Goal: Information Seeking & Learning: Learn about a topic

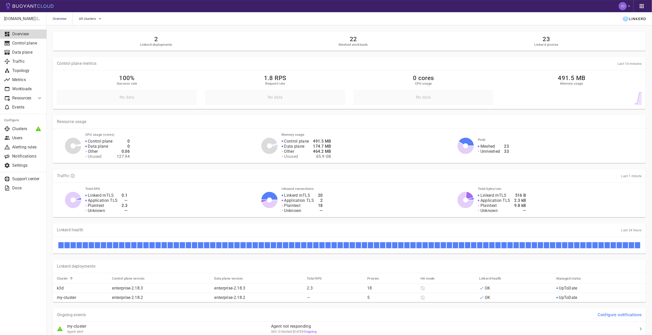
click at [152, 45] on h5 "Linkerd deployments" at bounding box center [156, 45] width 32 height 4
drag, startPoint x: 90, startPoint y: 25, endPoint x: 93, endPoint y: 21, distance: 4.9
click at [93, 21] on div "All clusters" at bounding box center [88, 18] width 30 height 13
click at [93, 21] on button "All clusters" at bounding box center [91, 19] width 24 height 8
click at [91, 23] on span "k3d" at bounding box center [94, 23] width 7 height 5
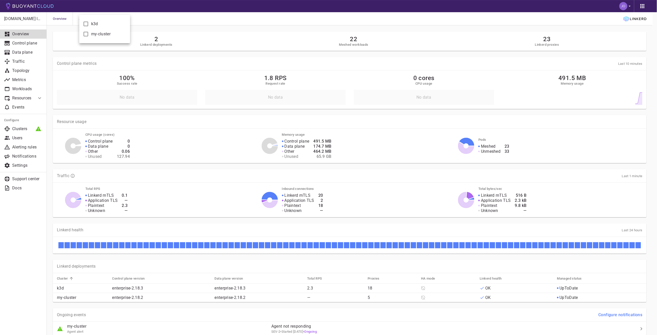
click at [89, 23] on input "k3d" at bounding box center [86, 24] width 6 height 6
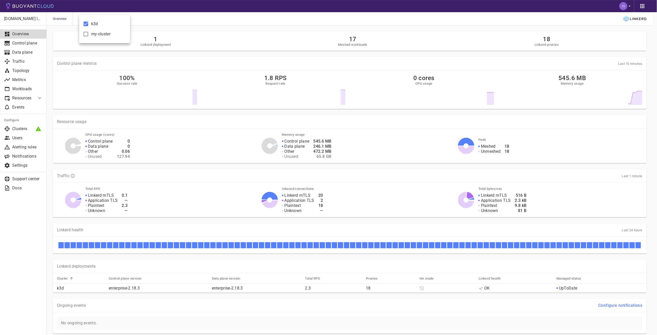
click at [91, 23] on span "k3d" at bounding box center [94, 23] width 7 height 5
click at [89, 23] on input "k3d" at bounding box center [86, 24] width 6 height 6
checkbox input "false"
click at [93, 33] on span "my-cluster" at bounding box center [100, 33] width 19 height 5
click at [89, 33] on input "my-cluster" at bounding box center [86, 34] width 6 height 6
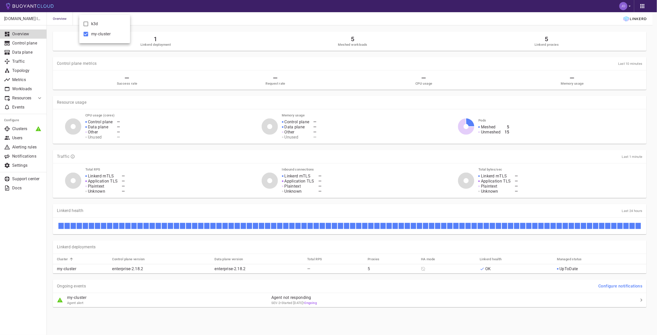
click at [92, 32] on span "my-cluster" at bounding box center [100, 33] width 19 height 5
click at [89, 32] on input "my-cluster" at bounding box center [86, 34] width 6 height 6
checkbox input "false"
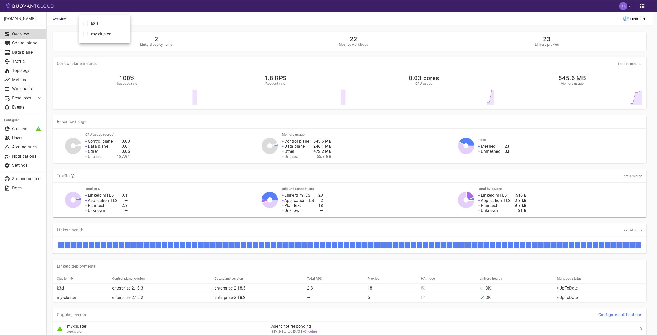
click at [92, 24] on span "k3d" at bounding box center [94, 23] width 7 height 5
click at [89, 24] on input "k3d" at bounding box center [86, 24] width 6 height 6
checkbox input "true"
click at [248, 65] on div at bounding box center [328, 167] width 657 height 335
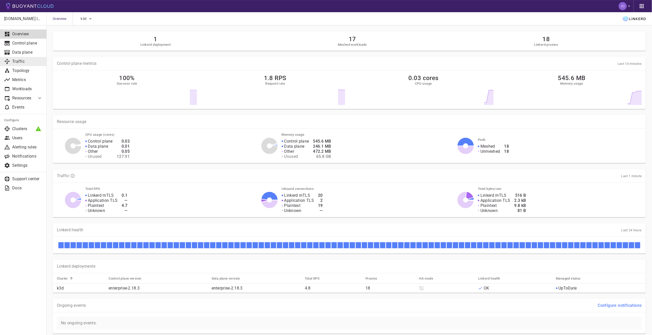
click at [17, 59] on p "Traffic" at bounding box center [27, 61] width 30 height 5
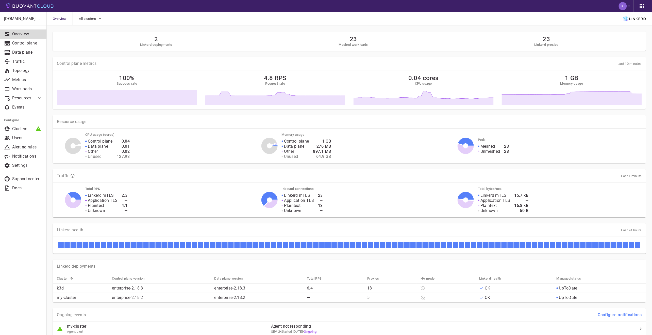
click at [325, 186] on div "Inbound connections Linkerd mTLS Application TLS Plaintext Unknown 23 — 13 —" at bounding box center [363, 199] width 166 height 28
click at [33, 56] on link "Data plane" at bounding box center [23, 52] width 47 height 9
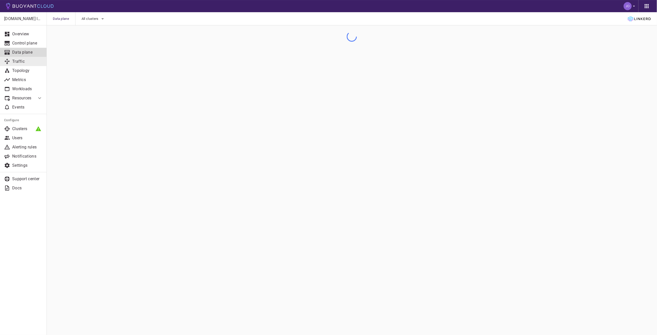
click at [32, 61] on p "Traffic" at bounding box center [27, 61] width 30 height 5
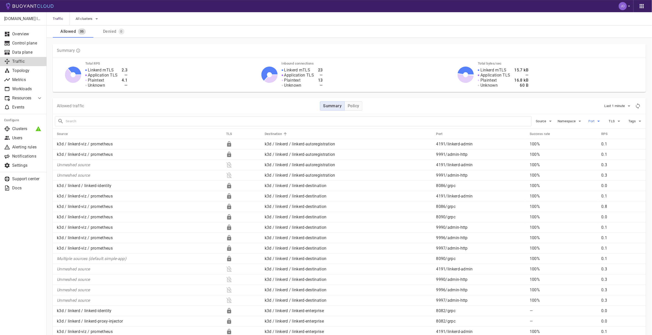
click at [598, 120] on icon "button" at bounding box center [599, 121] width 6 height 6
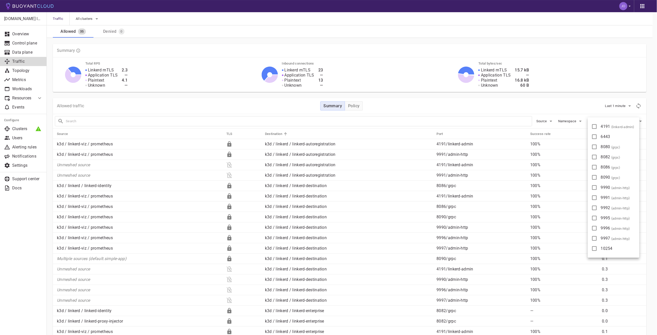
click at [600, 127] on span "4191 ( linkerd-admin )" at bounding box center [617, 126] width 34 height 5
click at [597, 127] on input "4191 ( linkerd-admin )" at bounding box center [594, 126] width 6 height 6
checkbox input "true"
type input "port:4191"
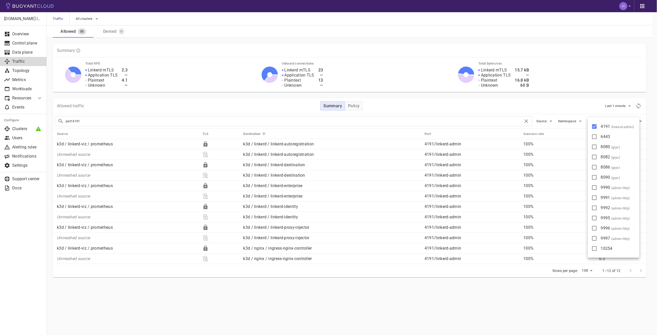
click at [408, 305] on div at bounding box center [328, 167] width 657 height 335
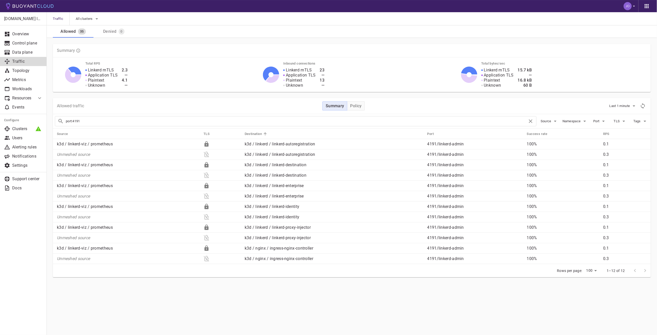
drag, startPoint x: 525, startPoint y: 133, endPoint x: 559, endPoint y: 133, distance: 34.0
click at [559, 133] on th "Success rate" at bounding box center [560, 133] width 76 height 10
drag, startPoint x: 559, startPoint y: 133, endPoint x: 524, endPoint y: 131, distance: 34.6
click at [524, 131] on th "Success rate" at bounding box center [560, 133] width 76 height 10
drag, startPoint x: 523, startPoint y: 132, endPoint x: 574, endPoint y: 133, distance: 50.3
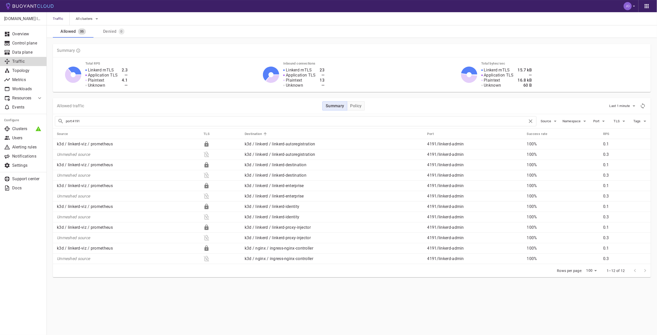
click at [574, 133] on tr "Source TLS Destination Port Success rate RPS" at bounding box center [352, 133] width 598 height 10
click at [358, 99] on div "Allowed traffic Summary Policy Last 1 minute" at bounding box center [352, 106] width 598 height 16
click at [357, 105] on h4 "Policy" at bounding box center [355, 105] width 11 height 5
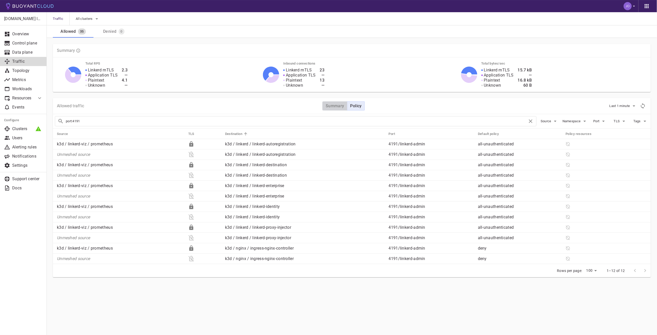
click at [335, 107] on h4 "Summary" at bounding box center [334, 105] width 19 height 5
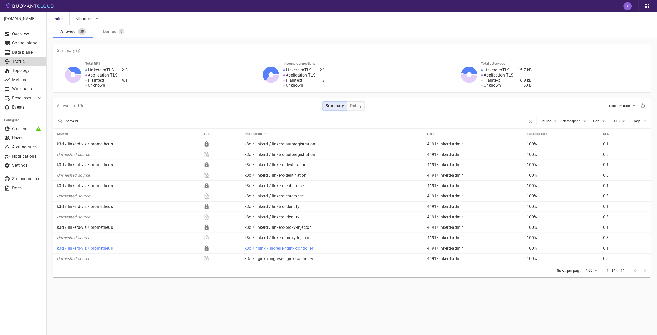
click at [547, 245] on p "100%" at bounding box center [563, 247] width 72 height 5
click at [205, 247] on icon at bounding box center [206, 247] width 4 height 5
click at [349, 108] on button "Policy" at bounding box center [356, 105] width 18 height 9
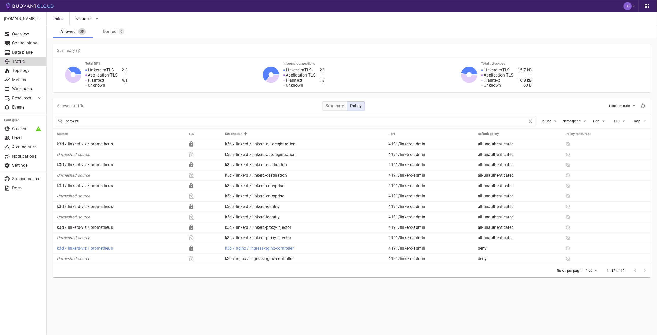
click at [484, 248] on p "deny" at bounding box center [520, 247] width 84 height 5
click at [394, 248] on p "4191 / linkerd-admin" at bounding box center [430, 247] width 85 height 5
drag, startPoint x: 378, startPoint y: 247, endPoint x: 586, endPoint y: 246, distance: 208.2
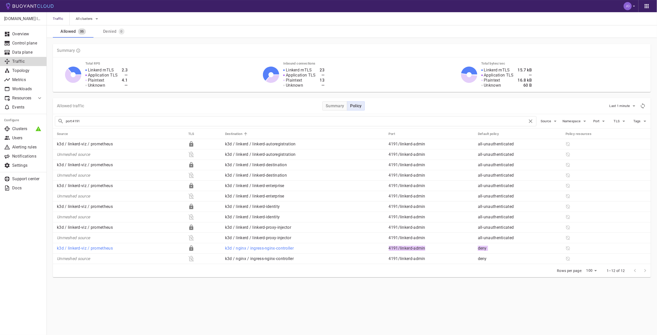
click at [586, 246] on tr "k3d / linkerd-viz / prometheus k3d / nginx / ingress-nginx-controller 4191 / li…" at bounding box center [352, 248] width 598 height 10
click at [586, 246] on td at bounding box center [605, 248] width 89 height 10
click at [335, 105] on h4 "Summary" at bounding box center [334, 105] width 19 height 5
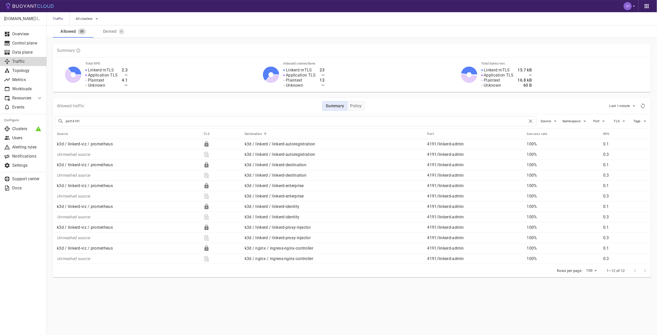
click at [470, 302] on main "Traffic All clusters Allowed 35 Denied 0 jdfc.io labs Overview Control plane Da…" at bounding box center [352, 167] width 610 height 335
click at [634, 269] on div at bounding box center [640, 270] width 20 height 10
click at [643, 269] on div at bounding box center [640, 270] width 20 height 10
click at [645, 104] on icon "Refresh metrics" at bounding box center [643, 106] width 6 height 6
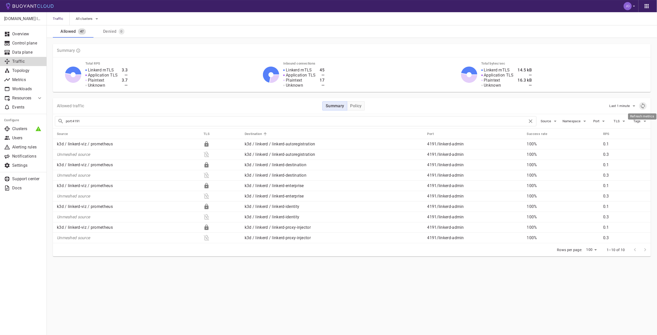
click at [645, 104] on icon "Refresh metrics" at bounding box center [643, 106] width 6 height 6
click at [124, 27] on div "Denied 0" at bounding box center [112, 30] width 35 height 8
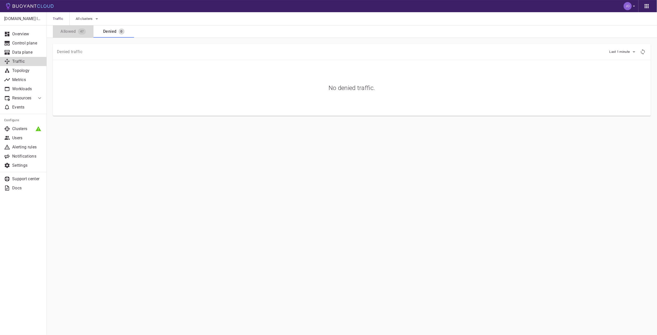
click at [70, 34] on div "Allowed" at bounding box center [67, 30] width 18 height 7
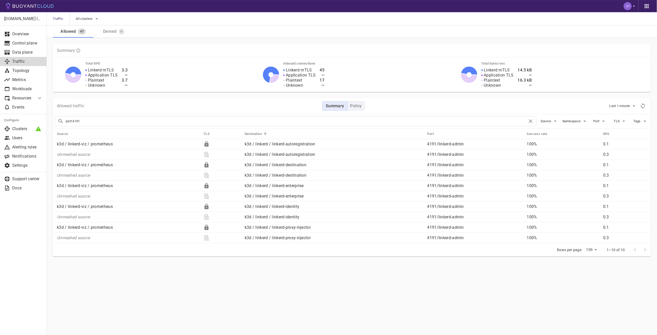
click at [364, 103] on button "Policy" at bounding box center [356, 105] width 18 height 9
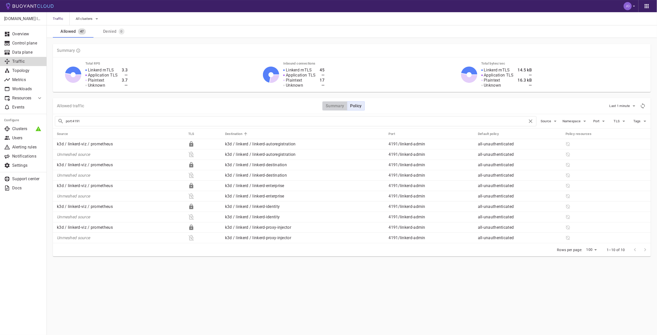
click at [341, 107] on h4 "Summary" at bounding box center [334, 105] width 19 height 5
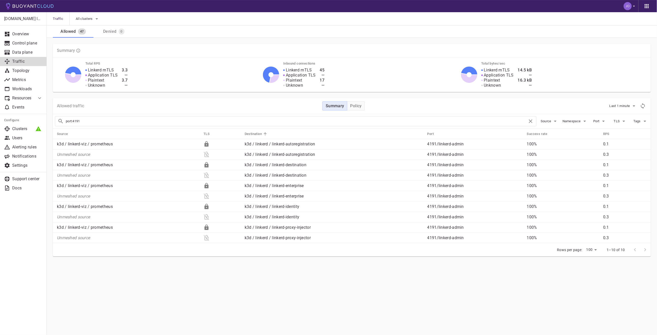
type button "Summary"
click at [615, 106] on span "Last 1 minute" at bounding box center [620, 106] width 22 height 4
click at [621, 123] on li "Last 10 minutes" at bounding box center [628, 125] width 38 height 9
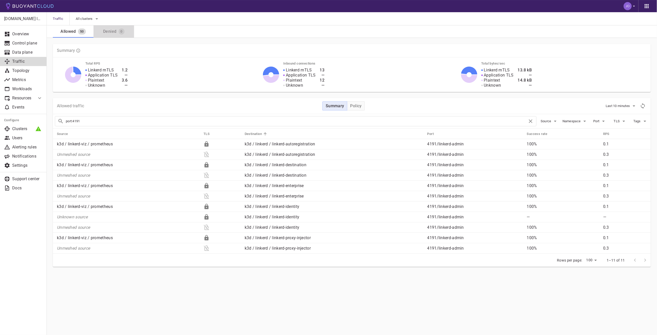
click at [120, 35] on button "Denied 0" at bounding box center [113, 31] width 41 height 12
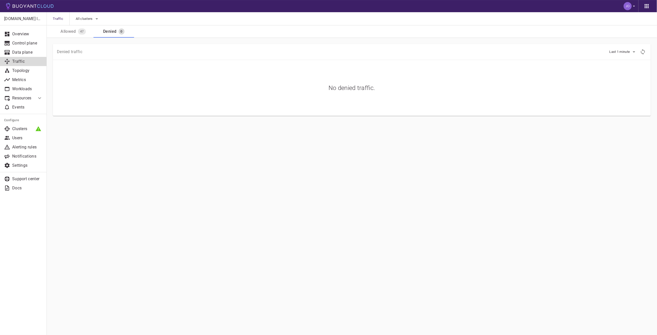
click at [66, 32] on div "Allowed" at bounding box center [67, 30] width 18 height 7
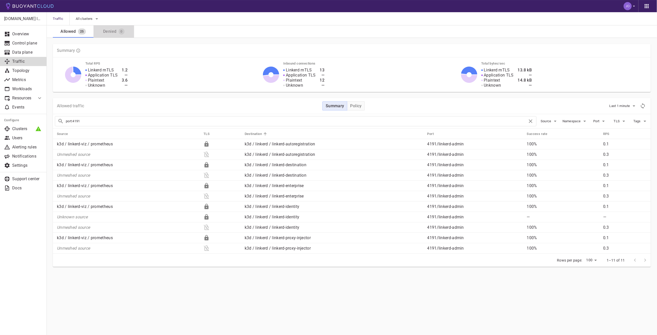
click at [114, 30] on div "Denied" at bounding box center [108, 30] width 15 height 7
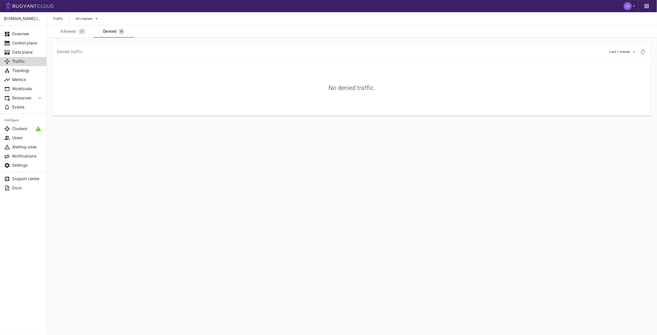
click at [78, 29] on div "25" at bounding box center [81, 30] width 10 height 8
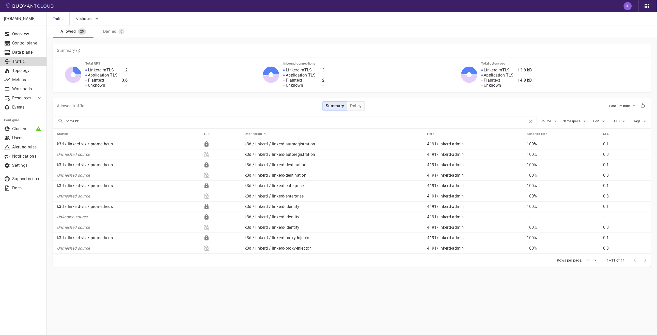
click at [499, 294] on main "Traffic All clusters Allowed 25 Denied 0 jdfc.io labs Overview Control plane Da…" at bounding box center [352, 167] width 610 height 335
click at [54, 284] on div "jdfc.io labs Overview Control plane Data plane Traffic Topology Metrics Workloa…" at bounding box center [352, 162] width 610 height 249
click at [22, 80] on p "Metrics" at bounding box center [27, 79] width 30 height 5
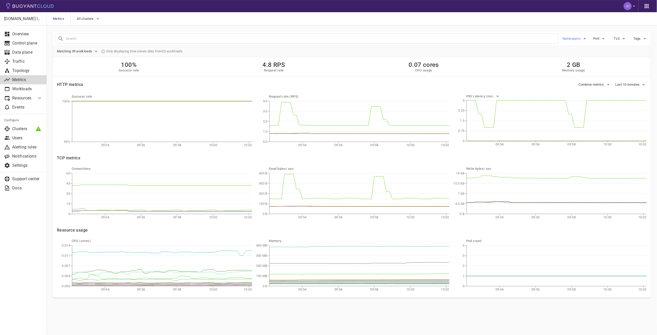
drag, startPoint x: 577, startPoint y: 44, endPoint x: 576, endPoint y: 39, distance: 4.4
click at [577, 43] on div "Namespace Port TLS Tags" at bounding box center [352, 38] width 598 height 14
click at [576, 39] on span "Namespace" at bounding box center [571, 39] width 19 height 4
click at [588, 81] on p "nginx" at bounding box center [595, 84] width 58 height 10
click at [576, 85] on span "nginx" at bounding box center [579, 84] width 10 height 5
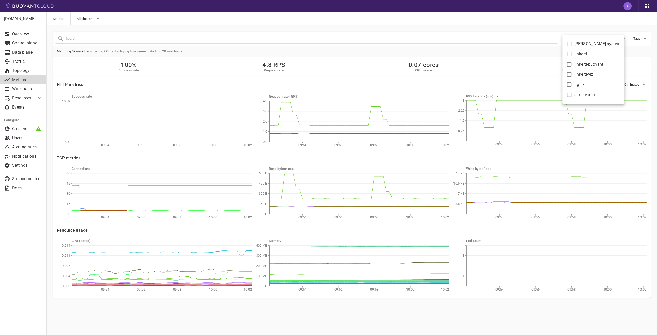
click at [572, 85] on input "nginx" at bounding box center [569, 84] width 6 height 6
checkbox input "true"
type input "namespace:nginx"
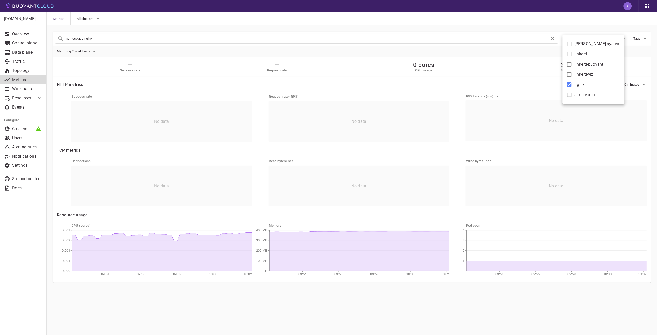
click at [171, 318] on div at bounding box center [328, 167] width 657 height 335
click at [61, 84] on h4 "HTTP metrics" at bounding box center [70, 84] width 26 height 5
drag, startPoint x: 61, startPoint y: 84, endPoint x: 106, endPoint y: 88, distance: 45.1
click at [106, 88] on div "HTTP metrics Combine metrics Last 10 minutes Success rate No data Request rate …" at bounding box center [349, 177] width 596 height 204
click at [106, 88] on div "Success rate No data Request rate (RPS) No data P95 Latency (ms) No data" at bounding box center [348, 113] width 598 height 55
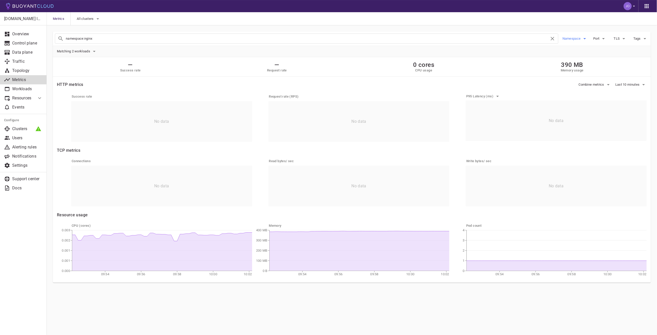
click at [576, 36] on button "Namespace" at bounding box center [574, 39] width 25 height 8
click at [576, 36] on div "kube-system linkerd linkerd-buoyant linkerd-viz nginx simple-app" at bounding box center [593, 69] width 62 height 69
click at [611, 27] on div at bounding box center [328, 167] width 657 height 335
click at [600, 38] on button "Port" at bounding box center [600, 39] width 16 height 8
click at [612, 43] on span "4191 ( linkerd-admin )" at bounding box center [622, 43] width 34 height 5
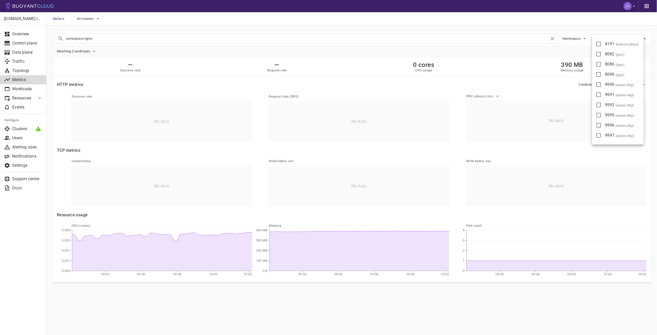
click at [601, 43] on input "4191 ( linkerd-admin )" at bounding box center [598, 44] width 6 height 6
checkbox input "true"
type input "namespace:nginx port:4191"
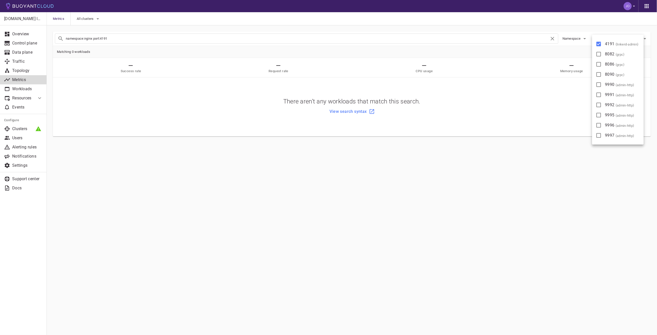
click at [612, 43] on span "4191 ( linkerd-admin )" at bounding box center [622, 43] width 34 height 5
click at [601, 43] on input "4191 ( linkerd-admin )" at bounding box center [598, 44] width 6 height 6
checkbox input "false"
type input "namespace:nginx"
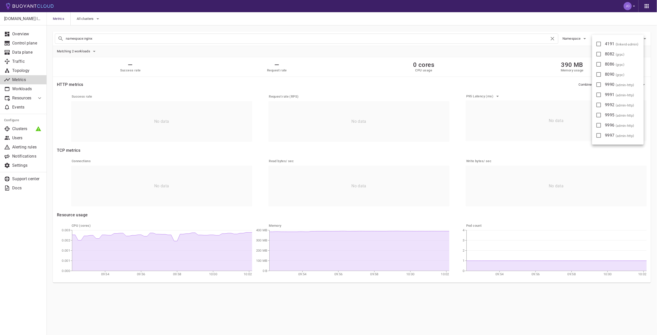
click at [96, 21] on div at bounding box center [328, 167] width 657 height 335
click at [81, 18] on div "4191 ( linkerd-admin ) 8082 ( grpc ) 8086 ( grpc ) 8090 ( grpc ) 9990 ( admin-h…" at bounding box center [328, 167] width 657 height 335
click at [89, 20] on span "All clusters" at bounding box center [86, 19] width 18 height 4
click at [87, 24] on label "k3d" at bounding box center [87, 24] width 18 height 10
click at [87, 24] on input "k3d" at bounding box center [83, 24] width 6 height 6
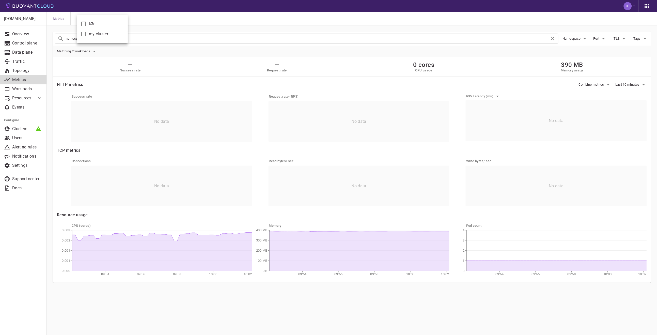
checkbox input "true"
click at [192, 302] on div at bounding box center [328, 167] width 657 height 335
click at [600, 36] on button "Port" at bounding box center [600, 39] width 16 height 8
click at [202, 291] on div at bounding box center [328, 167] width 657 height 335
drag, startPoint x: 59, startPoint y: 214, endPoint x: 116, endPoint y: 218, distance: 57.3
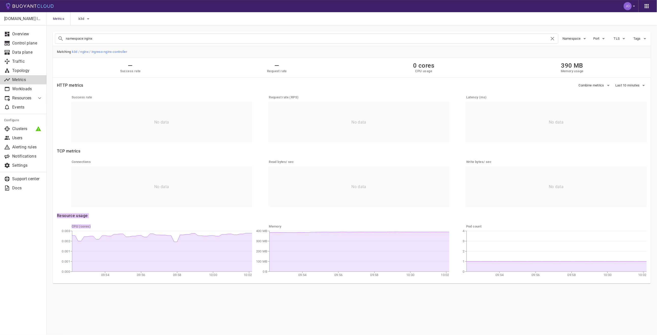
click at [116, 218] on div "HTTP metrics Combine metrics Last 10 minutes Success rate No data Request rate …" at bounding box center [349, 177] width 596 height 204
click at [116, 218] on div "CPU (cores) 09:54 09:56 09:58 10:00 10:02 0.000 0.001 0.001 0.002 0.003 Memory …" at bounding box center [348, 247] width 598 height 63
click at [14, 71] on p "Topology" at bounding box center [27, 70] width 30 height 5
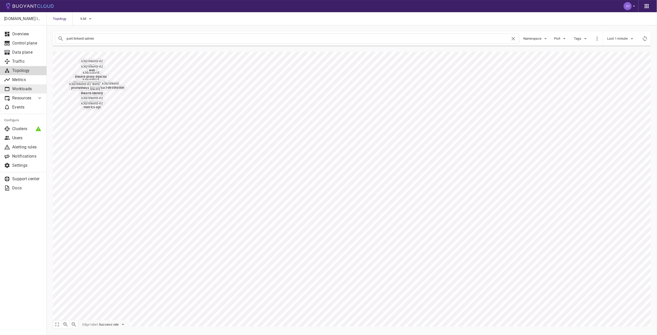
click at [27, 88] on p "Workloads" at bounding box center [27, 88] width 30 height 5
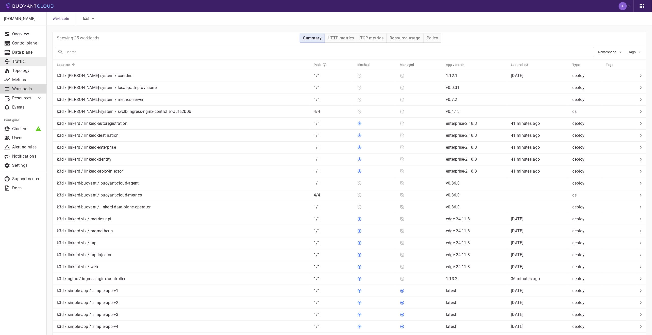
click at [23, 64] on link "Traffic" at bounding box center [23, 61] width 47 height 9
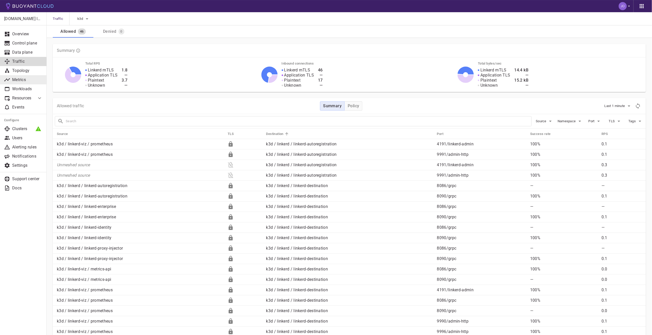
click at [21, 79] on p "Metrics" at bounding box center [27, 79] width 30 height 5
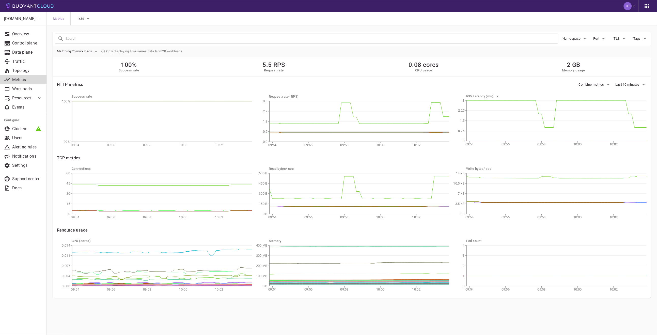
click at [569, 37] on span "Namespace" at bounding box center [571, 39] width 19 height 4
click at [573, 83] on label "nginx" at bounding box center [574, 84] width 21 height 10
click at [572, 83] on input "nginx" at bounding box center [569, 84] width 6 height 6
checkbox input "true"
type input "namespace:nginx"
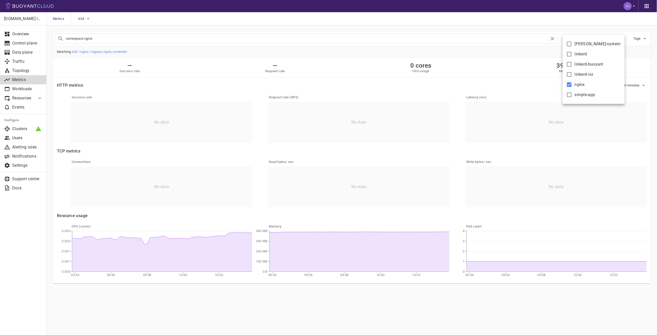
click at [573, 83] on label "nginx" at bounding box center [574, 84] width 21 height 10
click at [572, 83] on input "nginx" at bounding box center [569, 84] width 6 height 6
checkbox input "false"
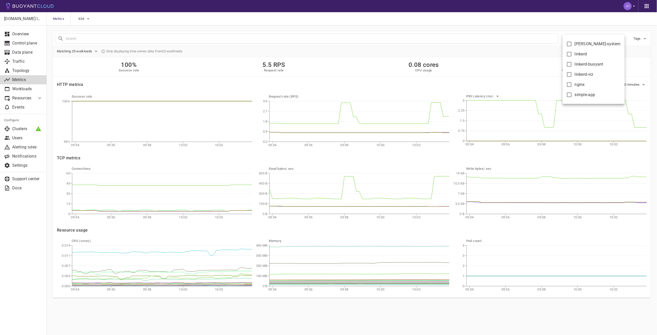
click at [579, 72] on span "linkerd-viz" at bounding box center [583, 74] width 19 height 5
click at [572, 72] on input "linkerd-viz" at bounding box center [569, 74] width 6 height 6
checkbox input "true"
type input "namespace:linkerd-viz"
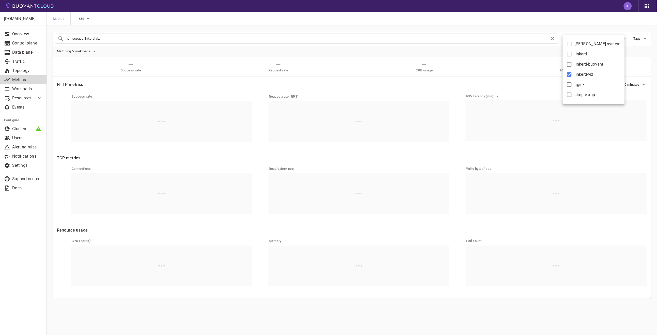
click at [579, 72] on span "linkerd-viz" at bounding box center [583, 74] width 19 height 5
click at [572, 72] on input "linkerd-viz" at bounding box center [569, 74] width 6 height 6
checkbox input "false"
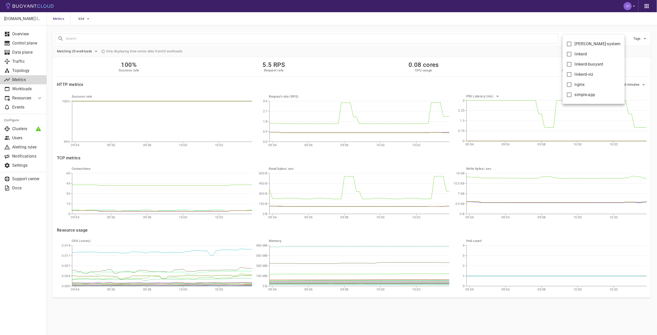
click at [581, 59] on label "linkerd" at bounding box center [575, 54] width 23 height 10
click at [572, 57] on input "linkerd" at bounding box center [569, 54] width 6 height 6
checkbox input "true"
type input "namespace:linkerd"
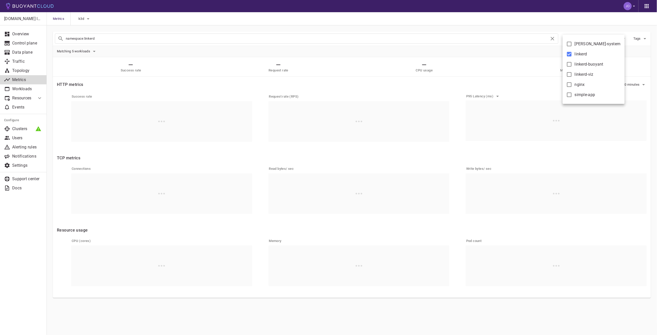
click at [580, 65] on span "linkerd-buoyant" at bounding box center [588, 64] width 29 height 5
click at [572, 65] on input "linkerd-buoyant" at bounding box center [569, 64] width 6 height 6
checkbox input "true"
type input "namespace:linkerd namespace:linkerd-buoyant"
click at [582, 56] on span "linkerd" at bounding box center [580, 54] width 12 height 5
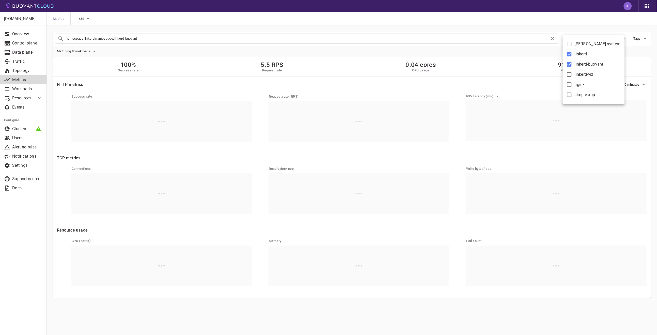
click at [572, 56] on input "linkerd" at bounding box center [569, 54] width 6 height 6
checkbox input "false"
type input "namespace:linkerd-buoyant"
click at [582, 56] on span "linkerd" at bounding box center [580, 54] width 12 height 5
click at [572, 56] on input "linkerd" at bounding box center [569, 54] width 6 height 6
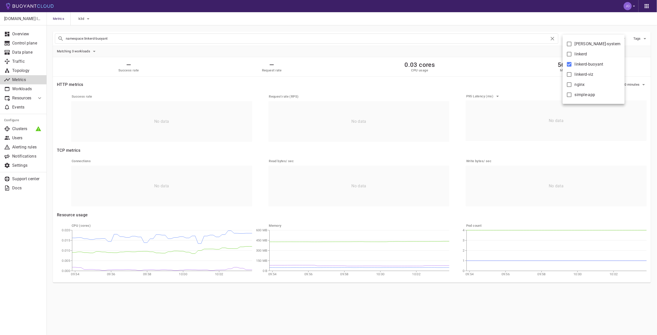
checkbox input "true"
type input "namespace:linkerd-buoyant namespace:linkerd"
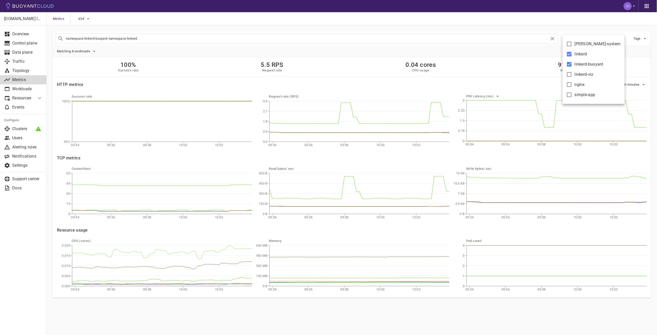
click at [582, 65] on span "linkerd-buoyant" at bounding box center [588, 64] width 29 height 5
click at [572, 65] on input "linkerd-buoyant" at bounding box center [569, 64] width 6 height 6
checkbox input "false"
type input "namespace:linkerd"
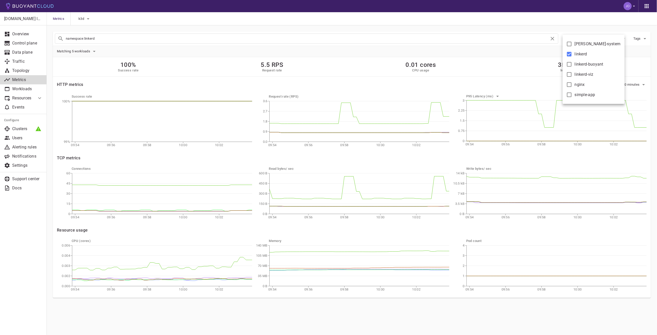
click at [580, 51] on label "linkerd" at bounding box center [575, 54] width 23 height 10
click at [572, 51] on input "linkerd" at bounding box center [569, 54] width 6 height 6
checkbox input "false"
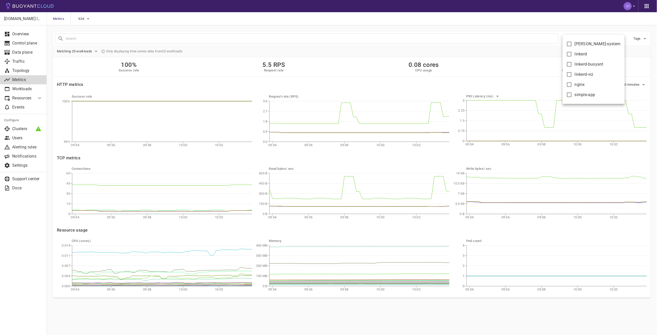
click at [580, 39] on label "[PERSON_NAME]-system" at bounding box center [592, 44] width 57 height 10
click at [572, 41] on input "[PERSON_NAME]-system" at bounding box center [569, 44] width 6 height 6
checkbox input "true"
type input "namespace:[PERSON_NAME]-system"
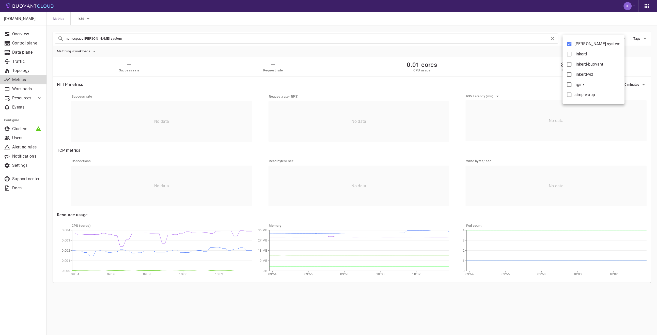
click at [580, 42] on span "[PERSON_NAME]-system" at bounding box center [597, 43] width 46 height 5
click at [572, 42] on input "[PERSON_NAME]-system" at bounding box center [569, 44] width 6 height 6
checkbox input "false"
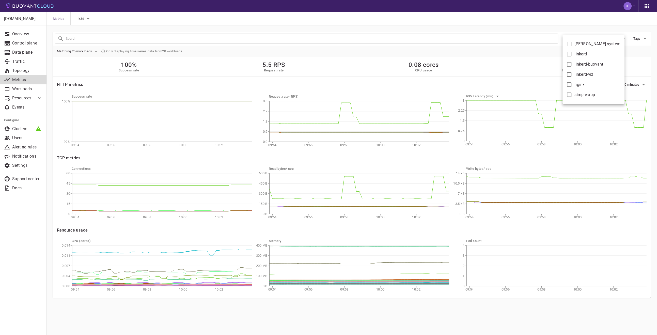
click at [187, 93] on div at bounding box center [328, 167] width 657 height 335
click at [577, 37] on span "Namespace" at bounding box center [571, 39] width 19 height 4
click at [577, 83] on span "nginx" at bounding box center [579, 84] width 10 height 5
click at [572, 83] on input "nginx" at bounding box center [569, 84] width 6 height 6
checkbox input "true"
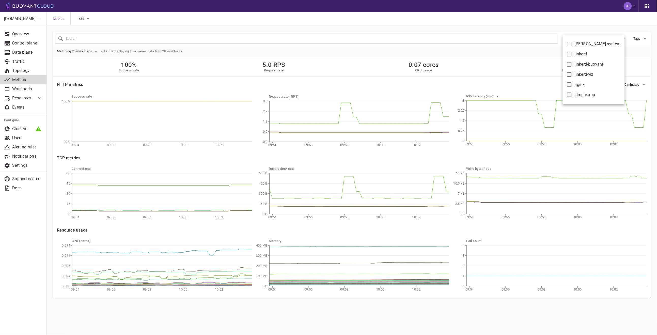
type input "namespace:nginx"
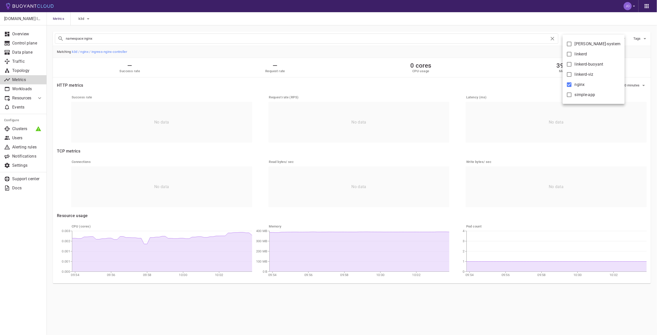
click at [381, 292] on div at bounding box center [328, 167] width 657 height 335
click at [631, 86] on span "Last 10 minutes" at bounding box center [627, 85] width 25 height 4
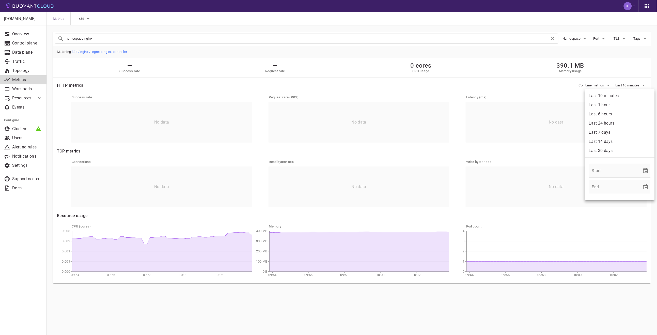
click at [620, 105] on li "Last 1 hour" at bounding box center [619, 104] width 70 height 9
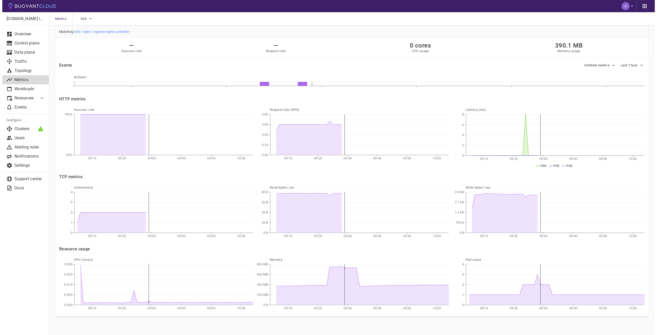
scroll to position [22, 0]
click at [637, 64] on icon "button" at bounding box center [639, 63] width 6 height 6
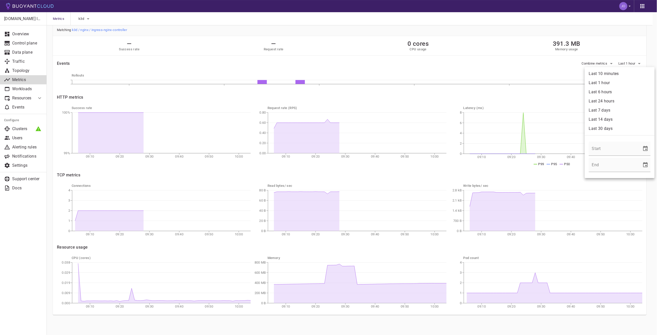
click at [597, 100] on li "Last 24 hours" at bounding box center [619, 100] width 70 height 9
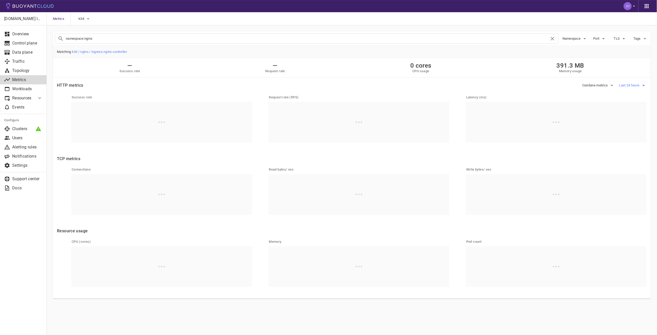
click at [633, 82] on button "Last 24 hours" at bounding box center [633, 85] width 28 height 8
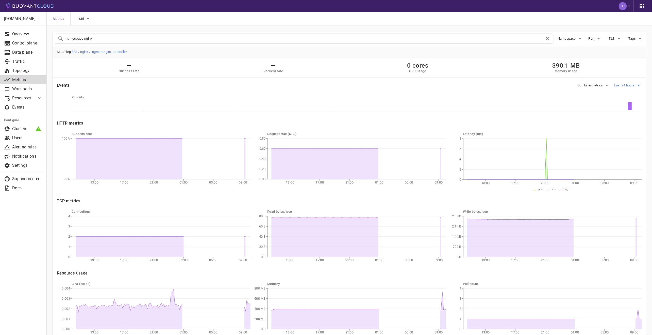
click at [628, 87] on span "Last 24 hours" at bounding box center [625, 85] width 22 height 4
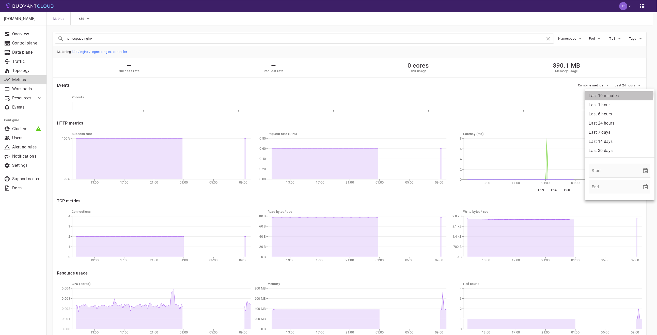
click at [617, 94] on li "Last 10 minutes" at bounding box center [619, 95] width 70 height 9
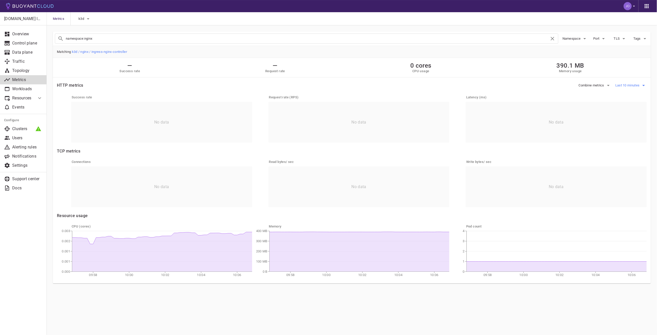
click at [631, 83] on span "Last 10 minutes" at bounding box center [627, 85] width 25 height 4
click at [618, 108] on li "Last 1 hour" at bounding box center [619, 104] width 70 height 9
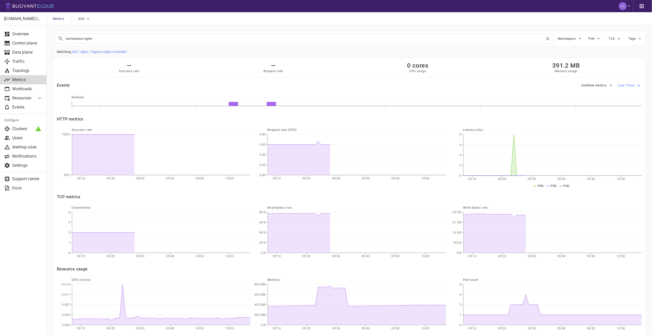
click at [634, 83] on button "Last 1 hour" at bounding box center [630, 85] width 24 height 8
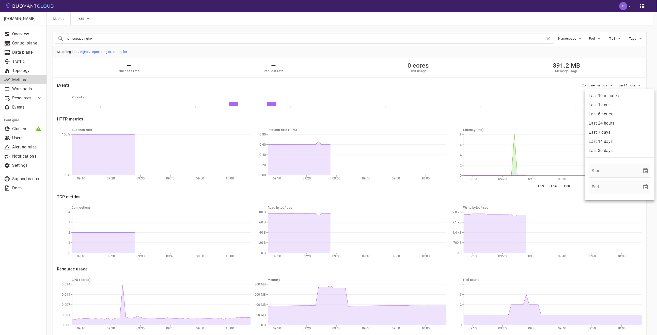
click at [617, 104] on li "Last 1 hour" at bounding box center [619, 104] width 70 height 9
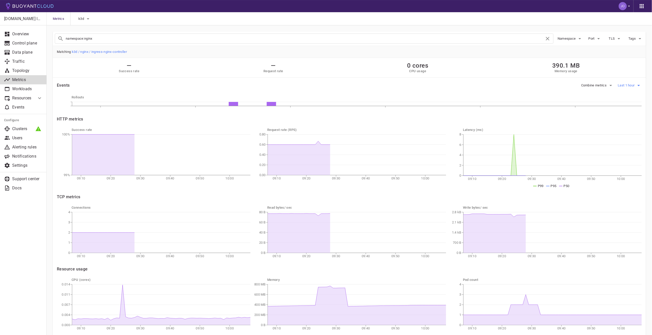
click at [634, 83] on span "Last 1 hour" at bounding box center [627, 85] width 18 height 4
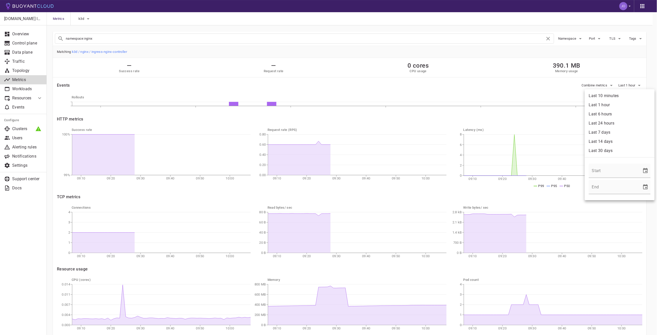
click at [610, 119] on li "Last 24 hours" at bounding box center [619, 123] width 70 height 9
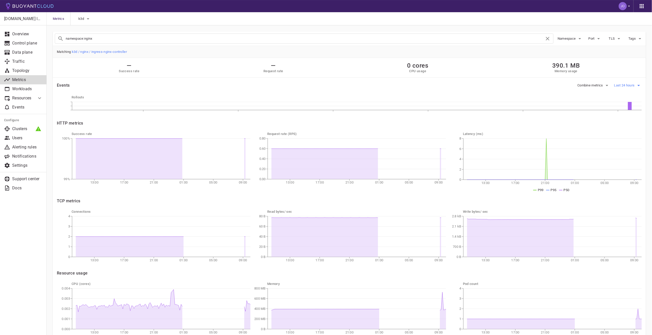
click at [631, 86] on span "Last 24 hours" at bounding box center [625, 85] width 22 height 4
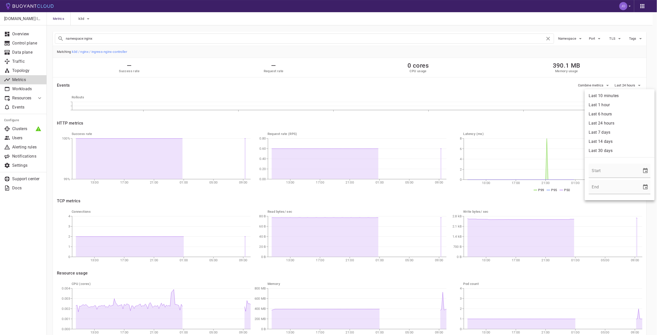
click at [616, 96] on li "Last 10 minutes" at bounding box center [619, 95] width 70 height 9
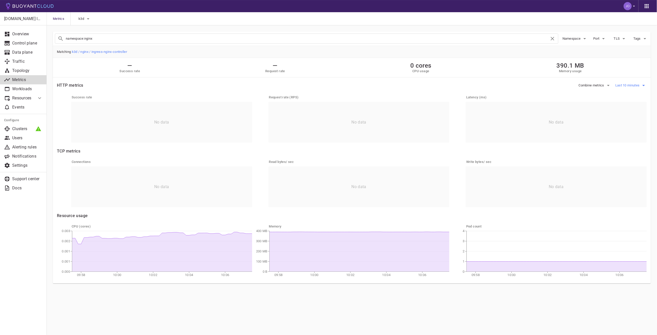
click at [633, 85] on span "Last 10 minutes" at bounding box center [627, 85] width 25 height 4
click at [606, 105] on li "Last 1 hour" at bounding box center [619, 104] width 70 height 9
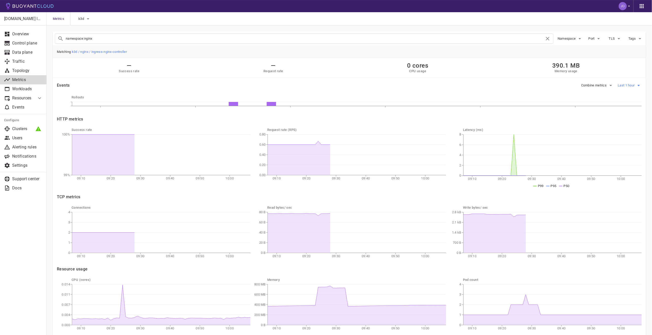
click at [625, 85] on span "Last 1 hour" at bounding box center [627, 85] width 18 height 4
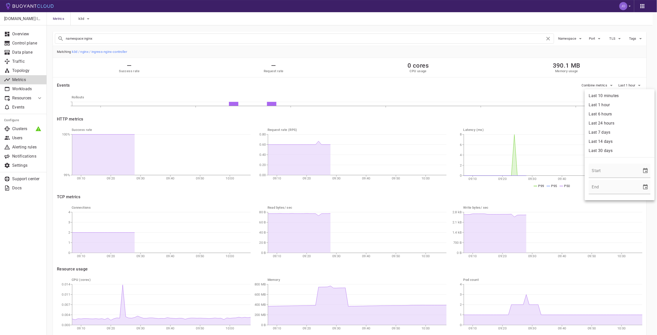
click at [621, 95] on li "Last 10 minutes" at bounding box center [619, 95] width 70 height 9
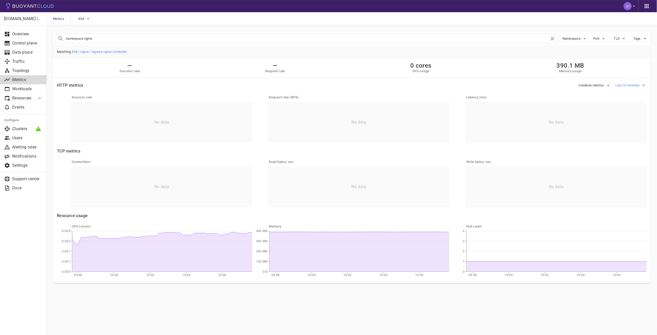
click at [630, 86] on span "Last 10 minutes" at bounding box center [627, 85] width 25 height 4
click at [614, 120] on li "Last 24 hours" at bounding box center [619, 123] width 70 height 9
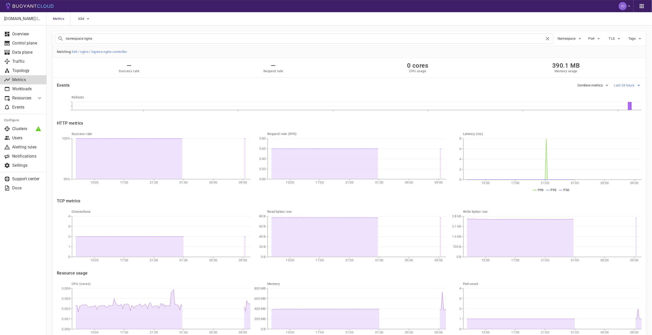
click at [626, 83] on span "Last 24 hours" at bounding box center [625, 85] width 22 height 4
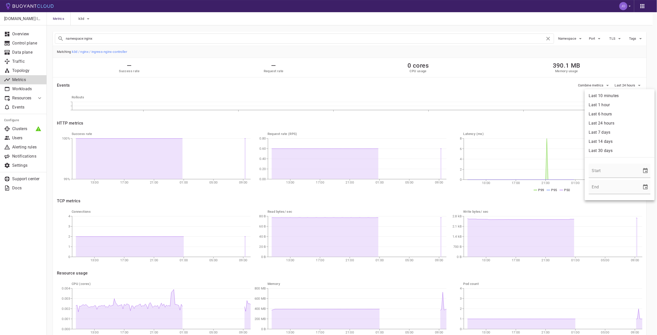
click at [610, 107] on li "Last 1 hour" at bounding box center [619, 104] width 70 height 9
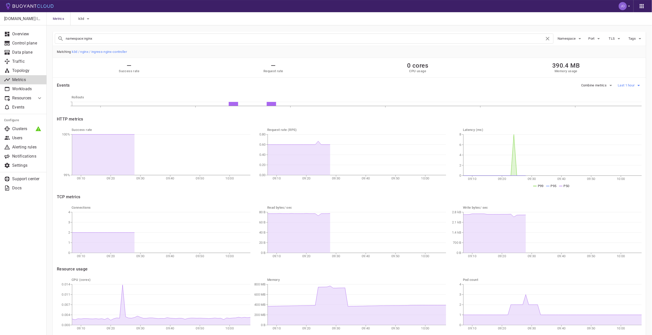
click at [635, 87] on span "Last 1 hour" at bounding box center [627, 85] width 18 height 4
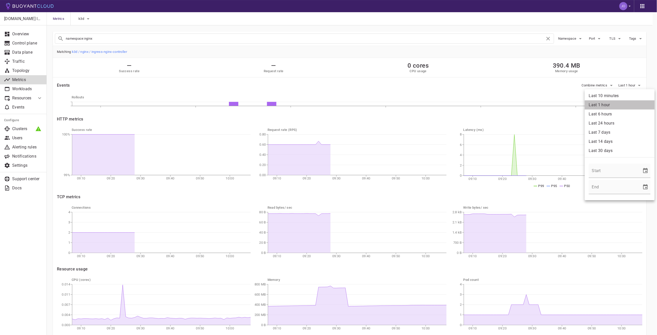
click at [623, 106] on li "Last 1 hour" at bounding box center [619, 104] width 70 height 9
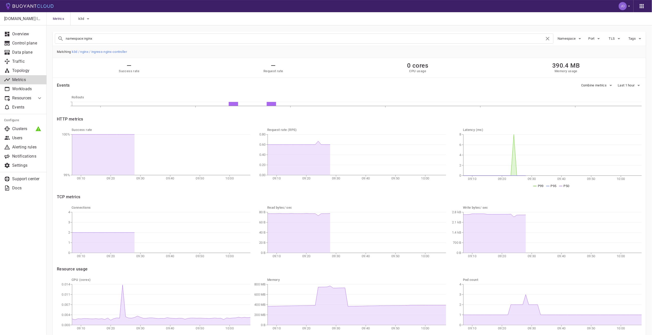
click at [627, 87] on button "Last 1 hour" at bounding box center [630, 85] width 24 height 8
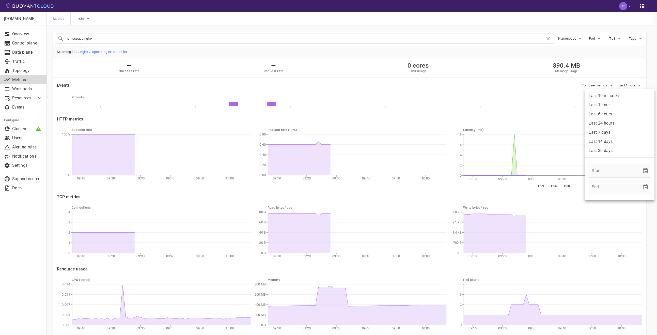
click at [620, 96] on li "Last 10 minutes" at bounding box center [619, 95] width 70 height 9
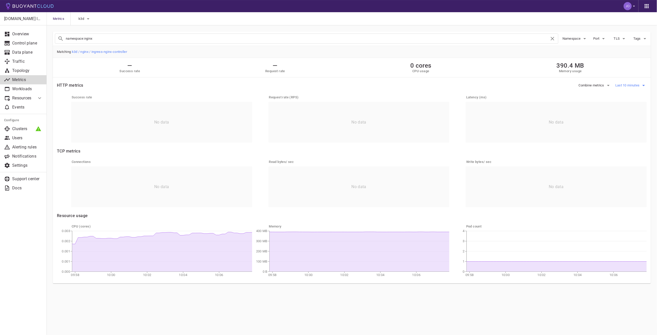
click at [634, 82] on button "Last 10 minutes" at bounding box center [630, 85] width 31 height 8
click at [623, 103] on li "Last 1 hour" at bounding box center [619, 104] width 70 height 9
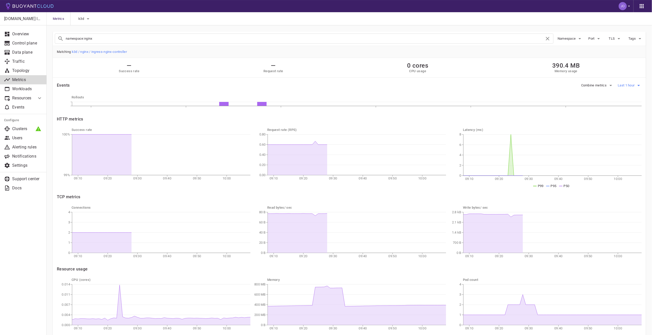
click at [626, 86] on span "Last 1 hour" at bounding box center [627, 85] width 18 height 4
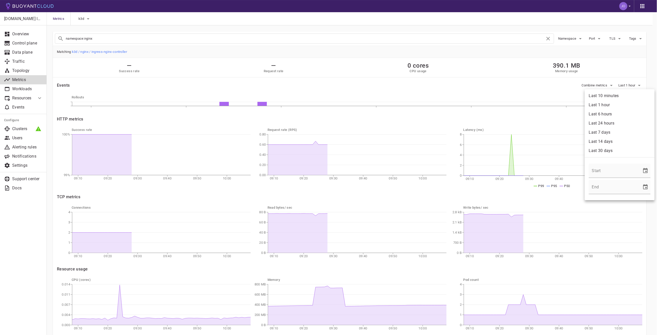
click at [484, 95] on div at bounding box center [328, 167] width 657 height 335
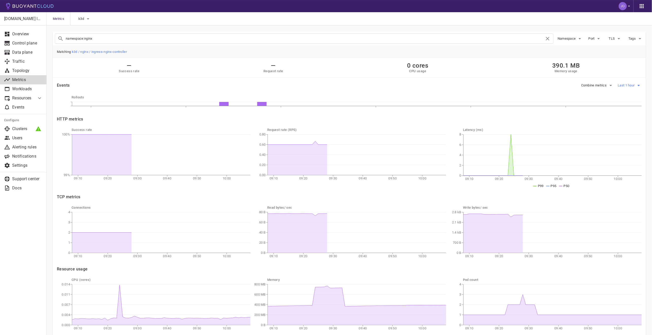
click at [627, 86] on span "Last 1 hour" at bounding box center [627, 85] width 18 height 4
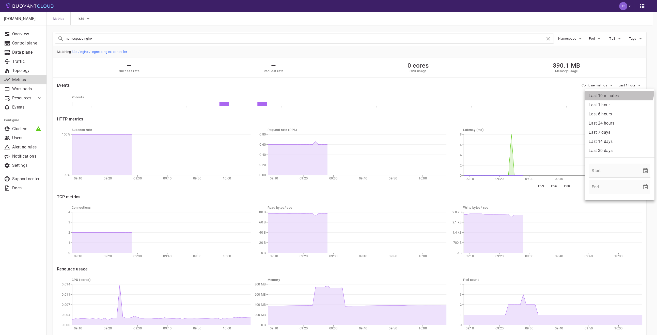
click at [615, 91] on li "Last 10 minutes" at bounding box center [619, 95] width 70 height 9
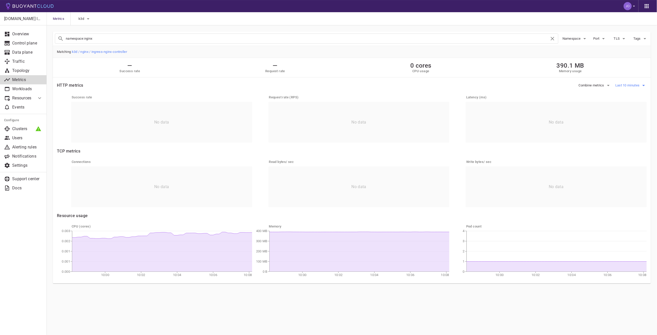
click at [635, 85] on span "Last 10 minutes" at bounding box center [627, 85] width 25 height 4
click at [603, 113] on li "Last 6 hours" at bounding box center [619, 113] width 70 height 9
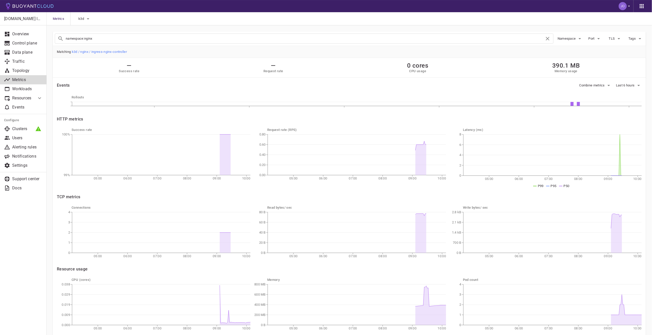
click at [626, 79] on div "Last 6 hours" at bounding box center [627, 83] width 30 height 12
click at [628, 86] on span "Last 6 hours" at bounding box center [626, 85] width 20 height 4
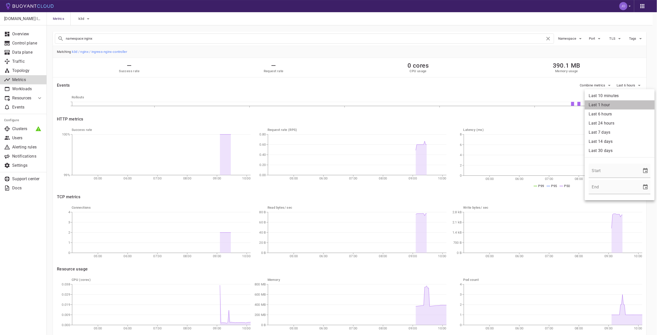
click at [627, 107] on li "Last 1 hour" at bounding box center [619, 104] width 70 height 9
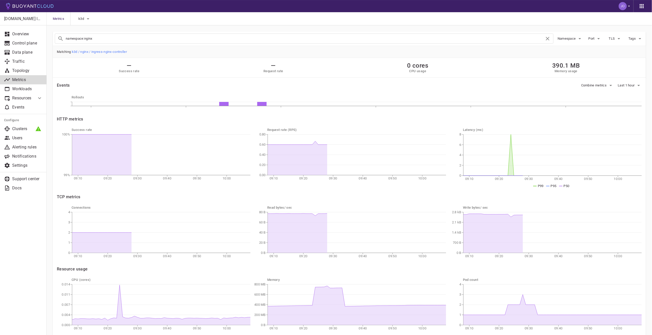
click at [522, 114] on div "HTTP metrics" at bounding box center [346, 115] width 591 height 11
click at [572, 39] on span "Namespace" at bounding box center [567, 39] width 19 height 4
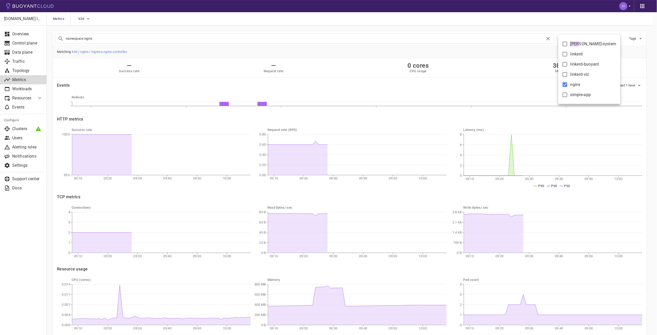
click at [572, 39] on label "[PERSON_NAME]-system" at bounding box center [587, 44] width 57 height 10
click at [568, 41] on input "[PERSON_NAME]-system" at bounding box center [565, 44] width 6 height 6
checkbox input "true"
type input "namespace:nginx namespace:kube-system"
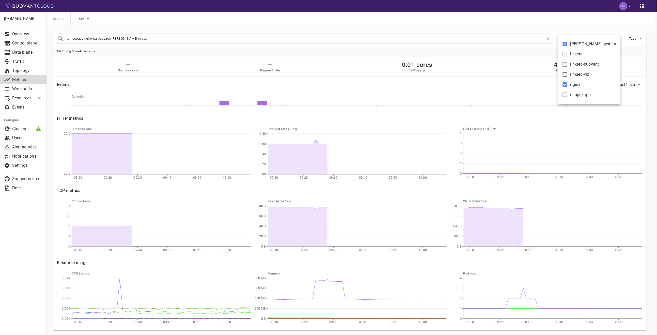
click at [397, 97] on div at bounding box center [328, 167] width 657 height 335
click at [569, 34] on div "Namespace" at bounding box center [568, 37] width 29 height 12
click at [570, 42] on button "Namespace" at bounding box center [570, 39] width 25 height 8
click at [582, 43] on span "[PERSON_NAME]-system" at bounding box center [593, 43] width 46 height 5
click at [568, 43] on input "[PERSON_NAME]-system" at bounding box center [565, 44] width 6 height 6
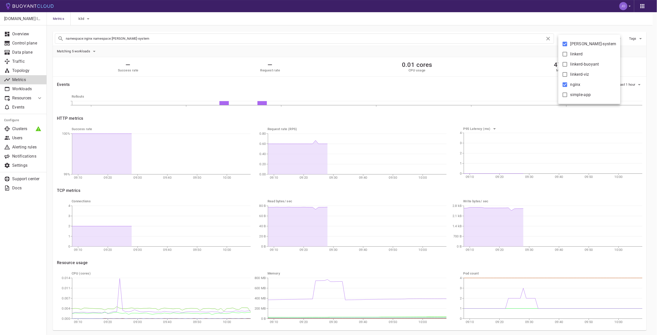
checkbox input "false"
type input "namespace:nginx"
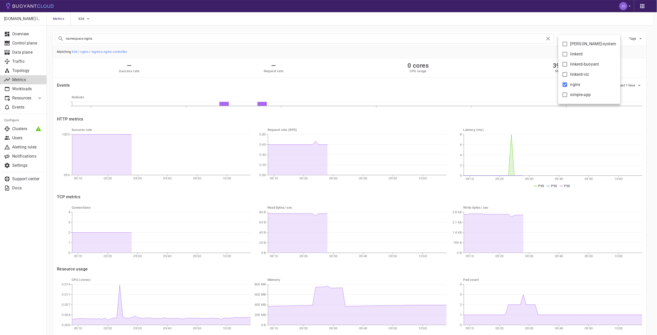
click at [512, 17] on div at bounding box center [328, 167] width 657 height 335
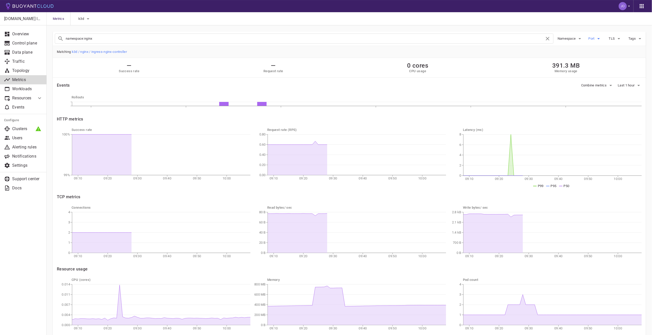
click at [594, 37] on span "Port" at bounding box center [592, 39] width 7 height 4
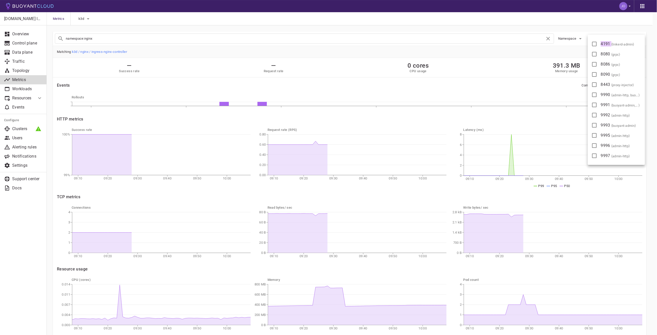
click at [594, 37] on div "4191 ( linkerd-admin ) 8080 ( grpc ) 8086 ( grpc ) 8090 ( grpc ) 8443 ( proxy-i…" at bounding box center [615, 100] width 57 height 130
click at [596, 41] on input "4191 ( linkerd-admin )" at bounding box center [594, 44] width 6 height 6
checkbox input "true"
type input "namespace:nginx port:4191"
click at [471, 85] on div at bounding box center [328, 167] width 657 height 335
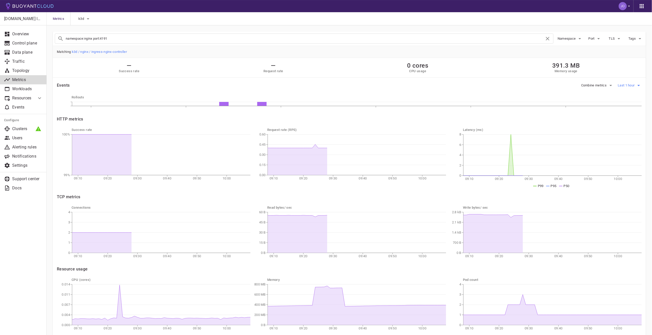
click at [625, 87] on span "Last 1 hour" at bounding box center [627, 85] width 18 height 4
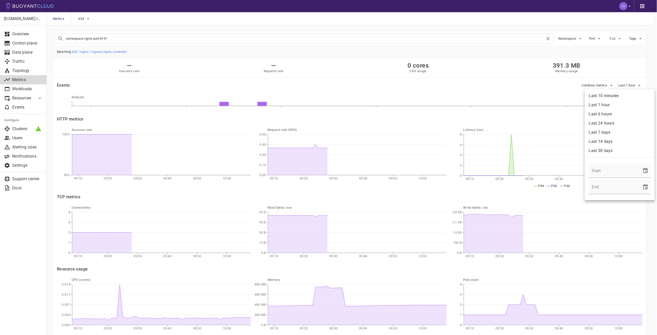
click at [620, 97] on li "Last 10 minutes" at bounding box center [619, 95] width 70 height 9
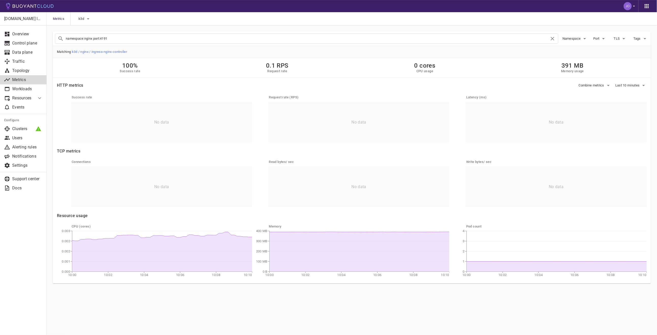
click at [502, 90] on div "Success rate No data Request rate (RPS) No data Latency (ms) No data" at bounding box center [348, 114] width 598 height 55
click at [626, 85] on span "Last 10 minutes" at bounding box center [627, 85] width 25 height 4
click at [621, 94] on li "Last 10 minutes" at bounding box center [619, 95] width 70 height 9
click at [624, 86] on span "Last 10 minutes" at bounding box center [627, 85] width 25 height 4
click at [611, 103] on li "Last 1 hour" at bounding box center [619, 104] width 70 height 9
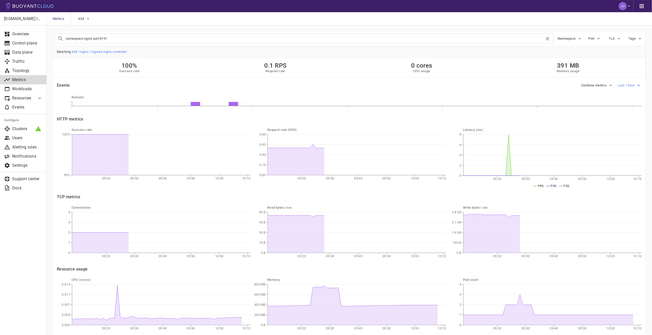
click at [626, 81] on button "Last 1 hour" at bounding box center [630, 85] width 24 height 8
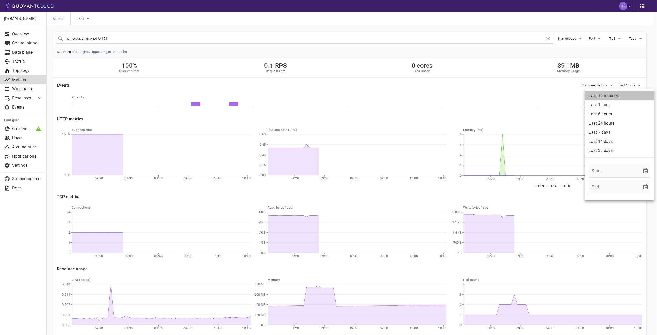
click at [627, 99] on li "Last 10 minutes" at bounding box center [619, 95] width 70 height 9
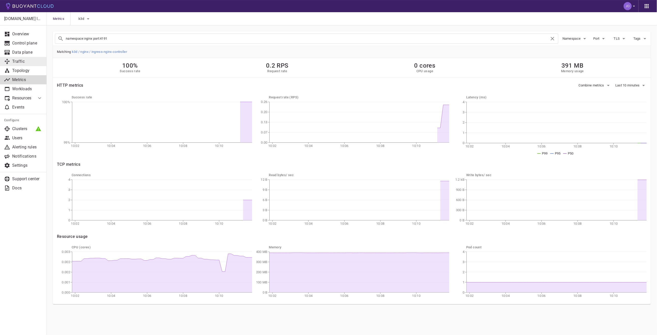
click at [22, 60] on p "Traffic" at bounding box center [27, 61] width 30 height 5
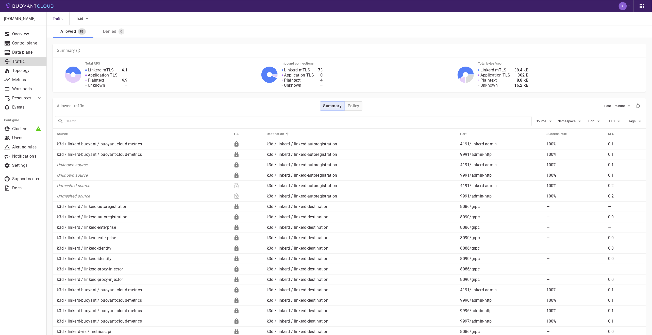
click at [118, 28] on div "0" at bounding box center [121, 30] width 8 height 8
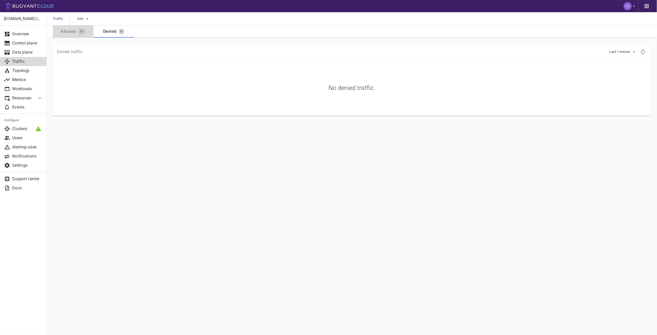
click at [76, 33] on div "83" at bounding box center [81, 30] width 10 height 8
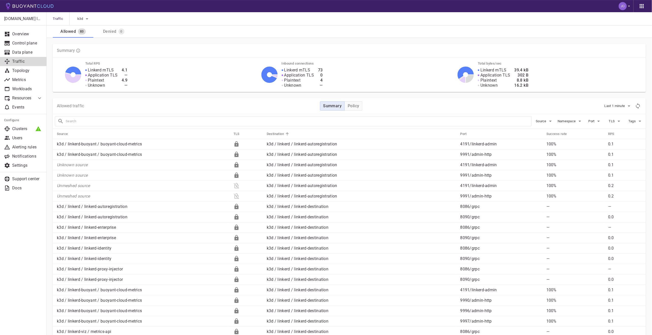
click at [116, 37] on button "Denied 0" at bounding box center [113, 31] width 41 height 12
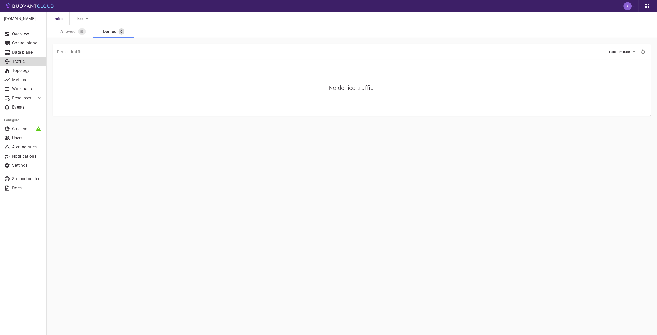
click at [84, 36] on button "Allowed 83" at bounding box center [73, 31] width 41 height 12
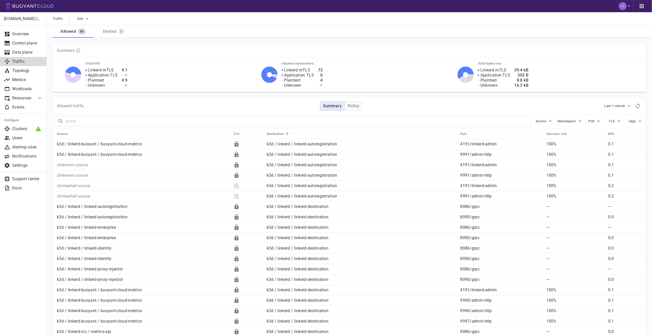
click at [116, 34] on div "Denied" at bounding box center [108, 30] width 15 height 7
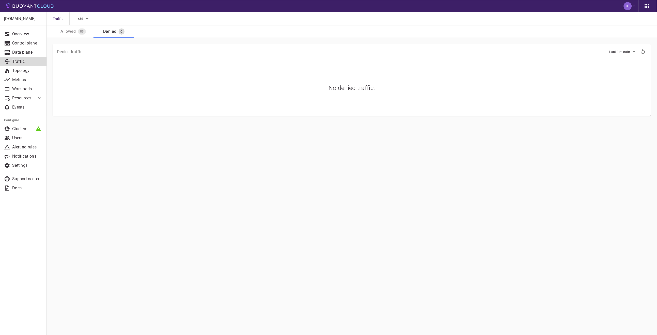
click at [80, 34] on div "83" at bounding box center [82, 31] width 8 height 6
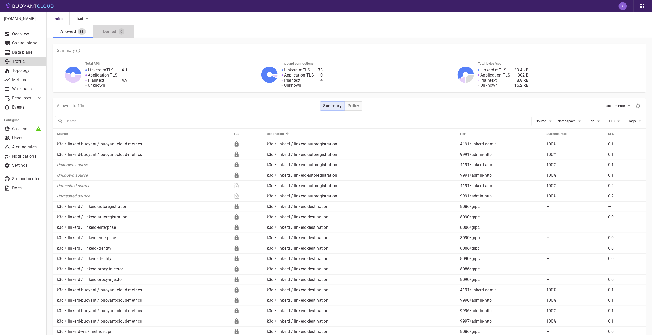
click at [112, 34] on div "Denied 0" at bounding box center [112, 30] width 35 height 8
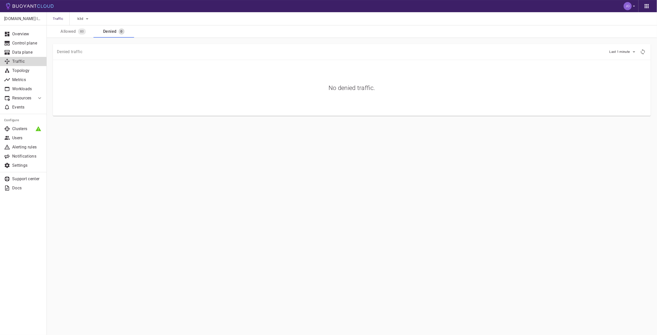
click at [78, 32] on span "83" at bounding box center [82, 31] width 8 height 4
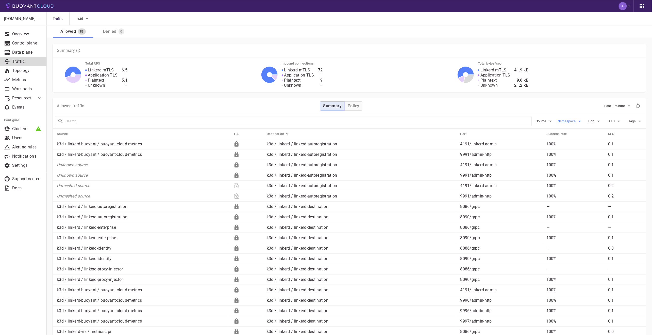
click at [580, 120] on icon "button" at bounding box center [580, 121] width 6 height 6
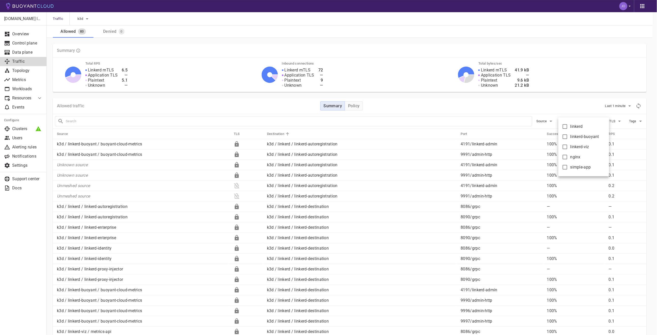
click at [576, 155] on span "nginx" at bounding box center [575, 156] width 10 height 5
click at [568, 155] on input "nginx" at bounding box center [565, 157] width 6 height 6
checkbox input "true"
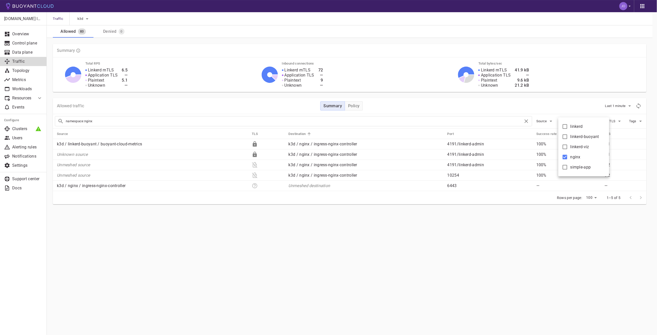
type input "namespace:nginx"
click at [498, 249] on div at bounding box center [328, 167] width 657 height 335
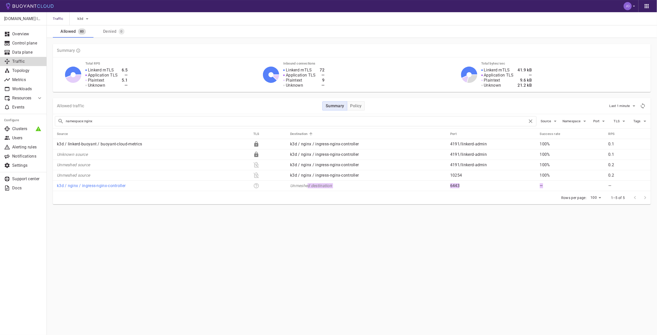
drag, startPoint x: 525, startPoint y: 187, endPoint x: 306, endPoint y: 188, distance: 219.1
click at [306, 188] on tr "k3d / nginx / ingress-nginx-controller Unmeshed destination 6443 — —" at bounding box center [352, 186] width 598 height 10
click at [306, 188] on td "Unmeshed destination" at bounding box center [366, 186] width 160 height 10
click at [450, 184] on p "6443" at bounding box center [493, 185] width 86 height 5
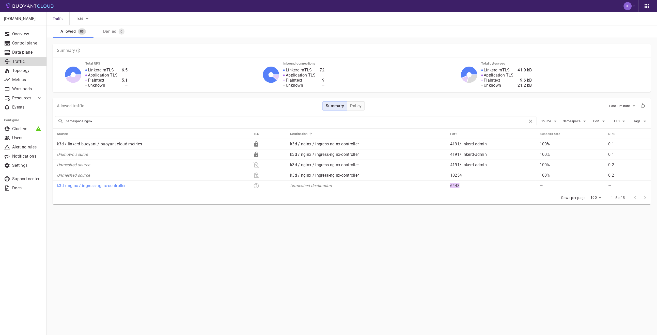
copy p "6443"
click at [106, 33] on div "Denied" at bounding box center [108, 30] width 15 height 7
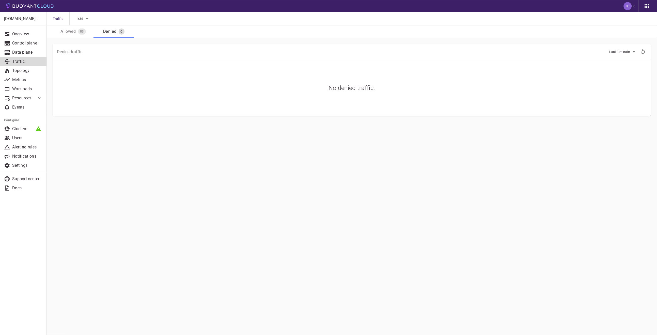
click at [79, 30] on span "83" at bounding box center [82, 31] width 8 height 4
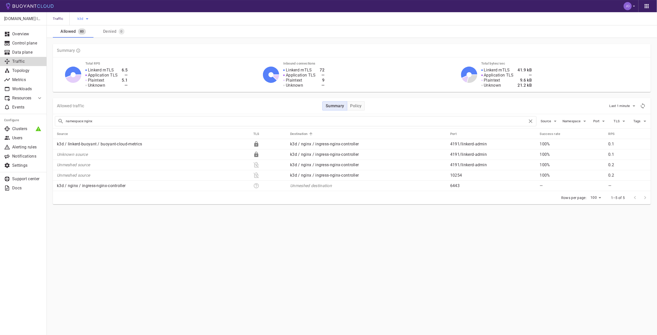
click at [85, 19] on icon "button" at bounding box center [87, 19] width 6 height 6
click at [148, 245] on div at bounding box center [328, 167] width 657 height 335
click at [94, 184] on link "k3d / nginx / ingress-nginx-controller" at bounding box center [91, 185] width 69 height 5
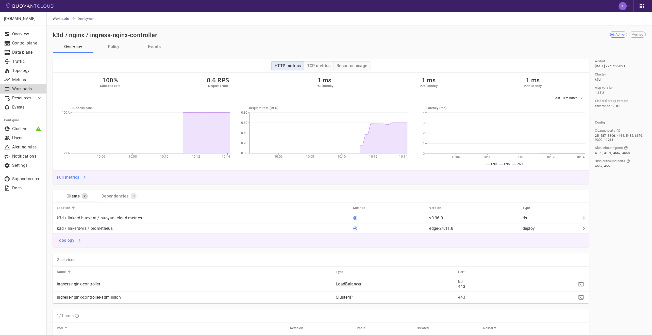
click at [110, 47] on button "Policy" at bounding box center [113, 47] width 41 height 12
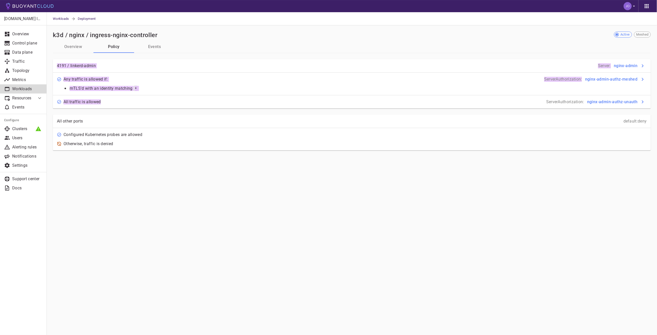
drag, startPoint x: 116, startPoint y: 105, endPoint x: 55, endPoint y: 63, distance: 74.6
click at [55, 63] on div "4191 / linkerd-admin Server : nginx-admin Any traffic is allowed if: ServerAuth…" at bounding box center [352, 83] width 598 height 49
click at [55, 63] on div "4191 / linkerd-admin" at bounding box center [73, 62] width 45 height 11
drag, startPoint x: 55, startPoint y: 63, endPoint x: 131, endPoint y: 102, distance: 85.7
click at [131, 102] on div "4191 / linkerd-admin Server : nginx-admin Any traffic is allowed if: ServerAuth…" at bounding box center [352, 83] width 598 height 49
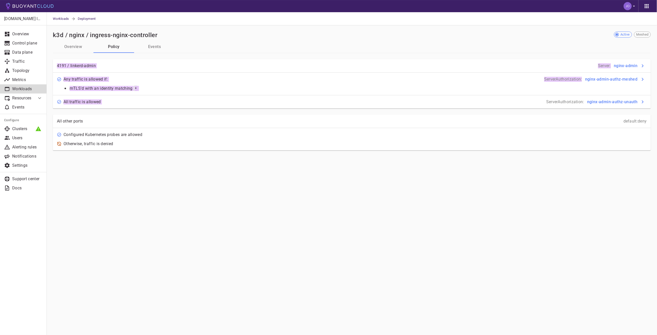
click at [131, 102] on div "All traffic is allowed ServerAuthorization : nginx-admin-authz-unauth" at bounding box center [349, 98] width 596 height 11
click at [134, 100] on div "All traffic is allowed ServerAuthorization : nginx-admin-authz-unauth" at bounding box center [349, 98] width 596 height 11
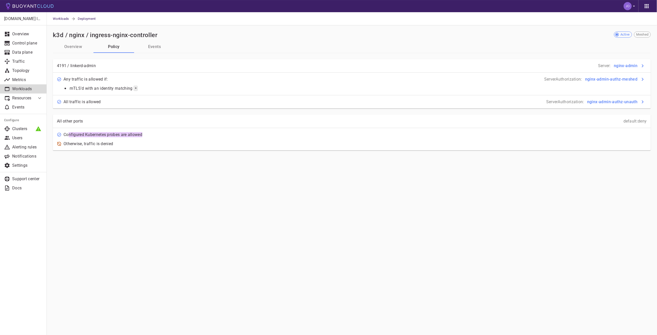
drag, startPoint x: 136, startPoint y: 135, endPoint x: 163, endPoint y: 135, distance: 26.7
click at [163, 135] on div "Configured Kubernetes probes are allowed" at bounding box center [349, 131] width 596 height 11
click at [72, 47] on button "Overview" at bounding box center [73, 47] width 41 height 12
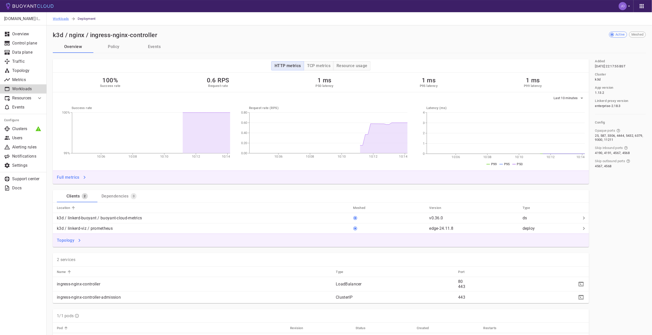
click at [59, 15] on span "Workloads" at bounding box center [62, 18] width 18 height 13
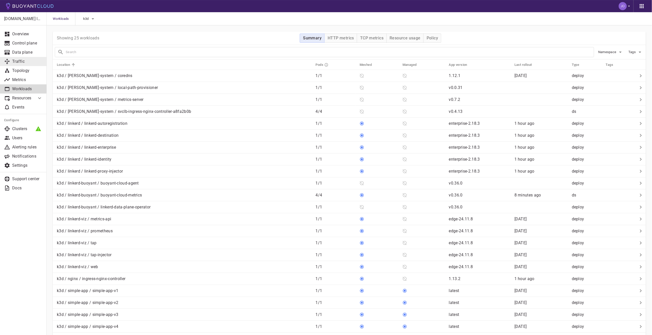
click at [23, 63] on p "Traffic" at bounding box center [27, 61] width 30 height 5
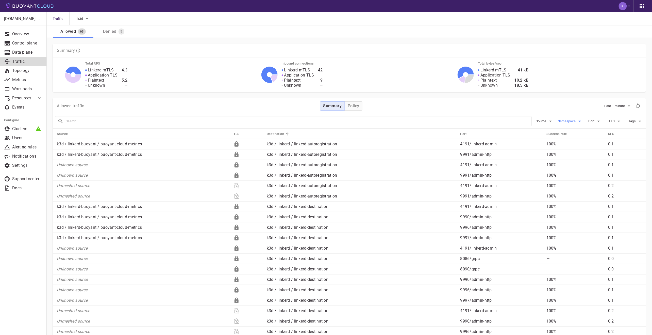
click at [571, 122] on span "Namespace" at bounding box center [567, 121] width 19 height 4
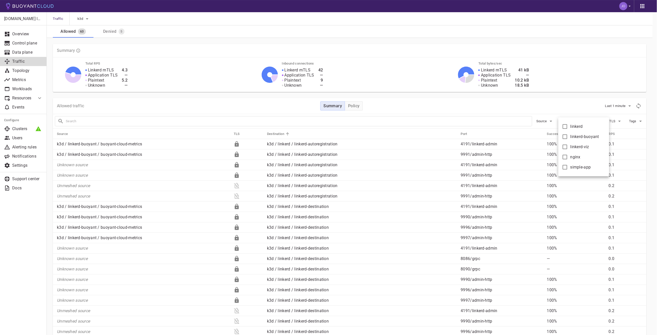
click at [574, 158] on span "nginx" at bounding box center [575, 156] width 10 height 5
click at [568, 158] on input "nginx" at bounding box center [565, 157] width 6 height 6
checkbox input "true"
type input "namespace:nginx"
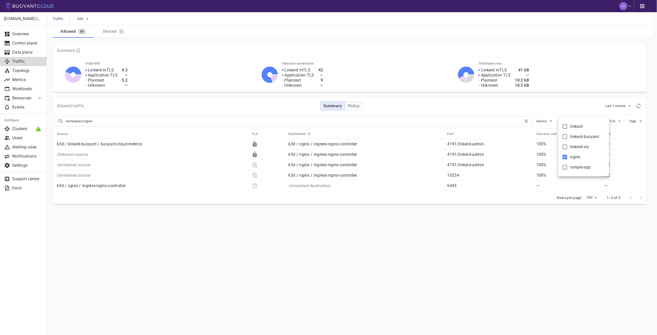
click at [114, 33] on div at bounding box center [328, 167] width 657 height 335
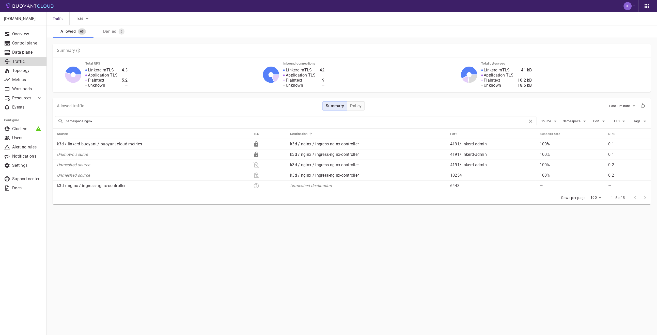
click at [113, 32] on body "Traffic k3d Allowed 63 Denied 5 [DOMAIN_NAME] labs Overview Control plane Data …" at bounding box center [328, 167] width 657 height 335
click at [113, 32] on div "Denied" at bounding box center [108, 30] width 15 height 7
